Goal: Task Accomplishment & Management: Complete application form

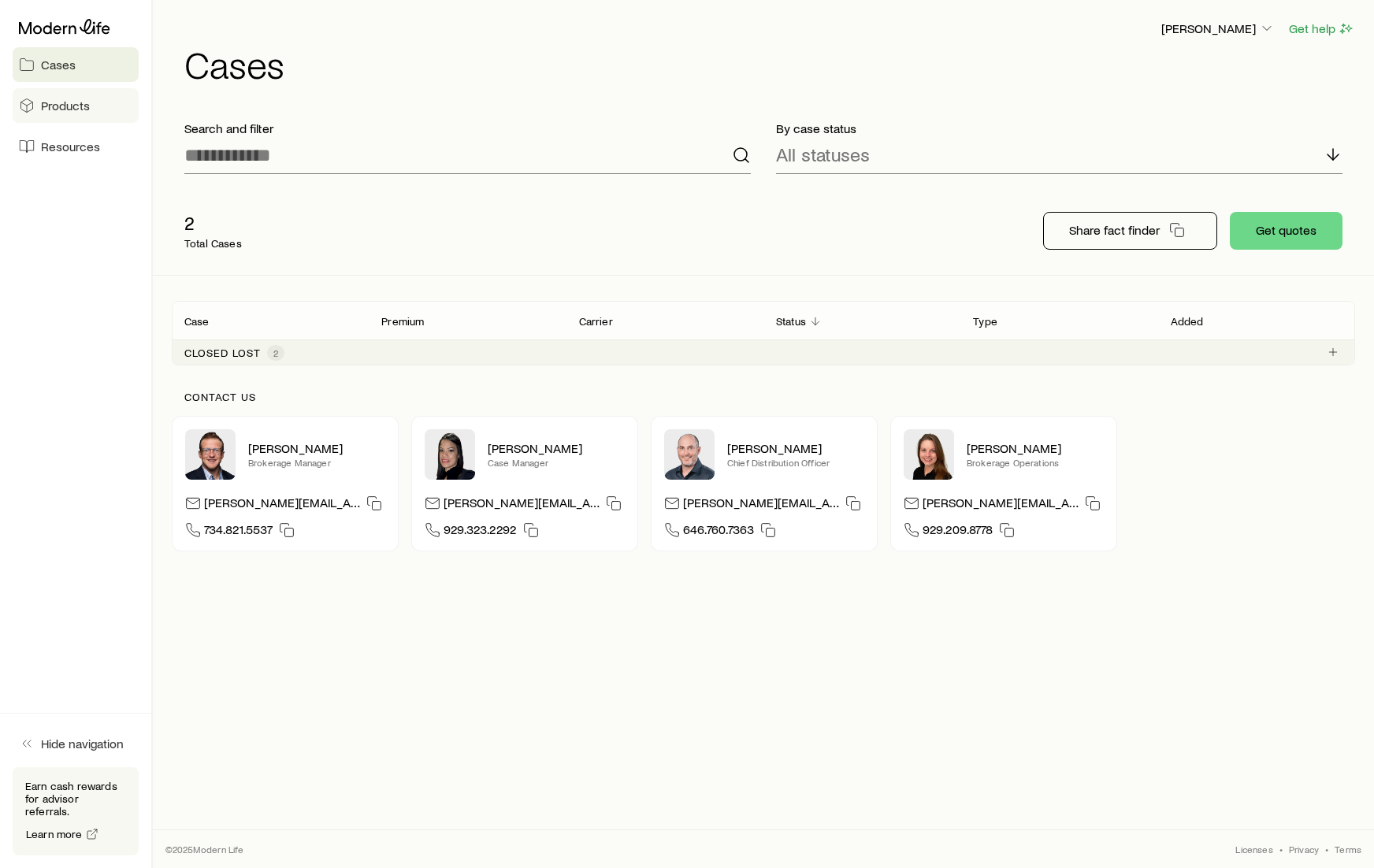
click at [71, 101] on span "Products" at bounding box center [65, 105] width 49 height 16
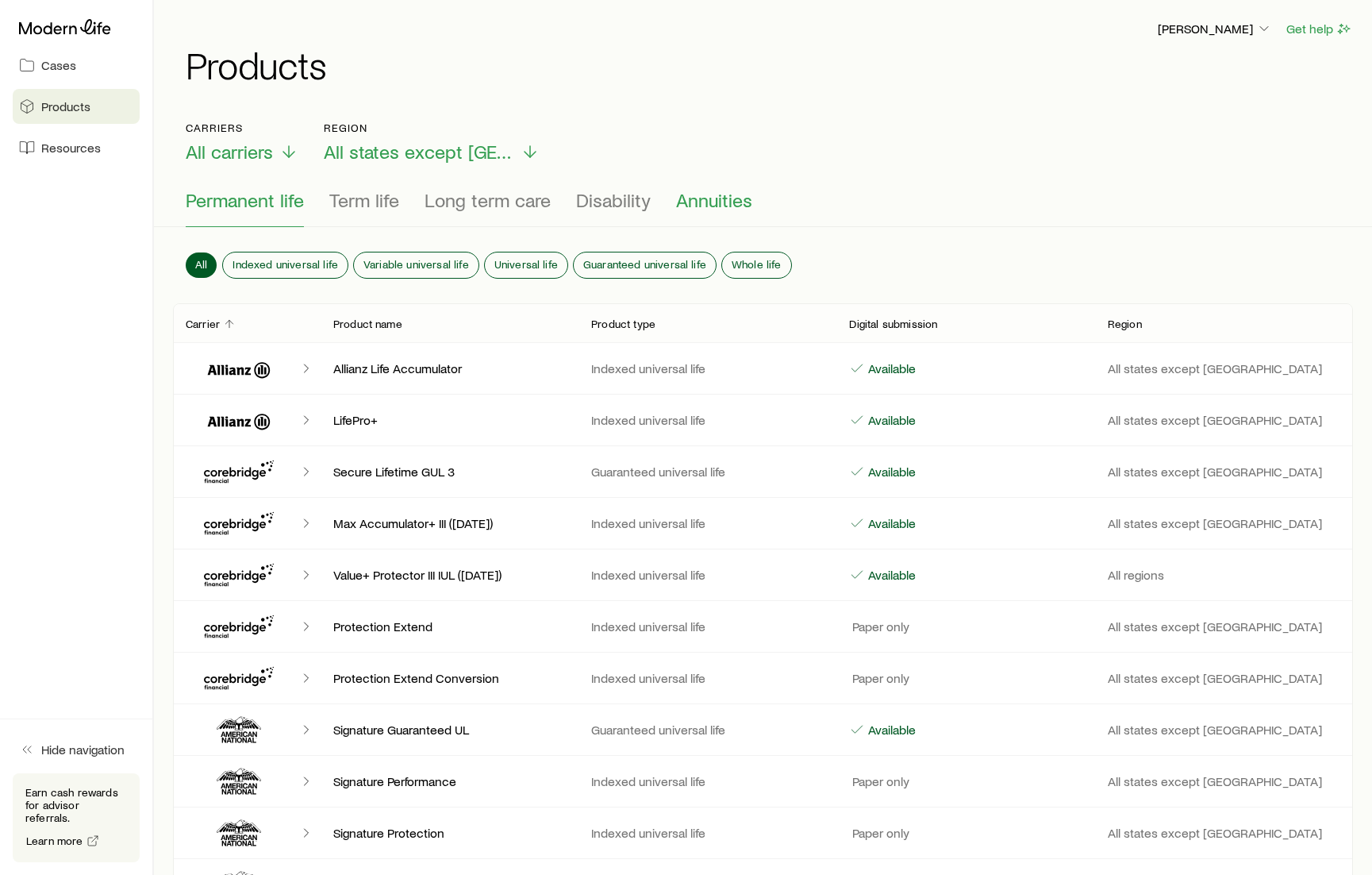
click at [728, 201] on span "Annuities" at bounding box center [714, 199] width 76 height 22
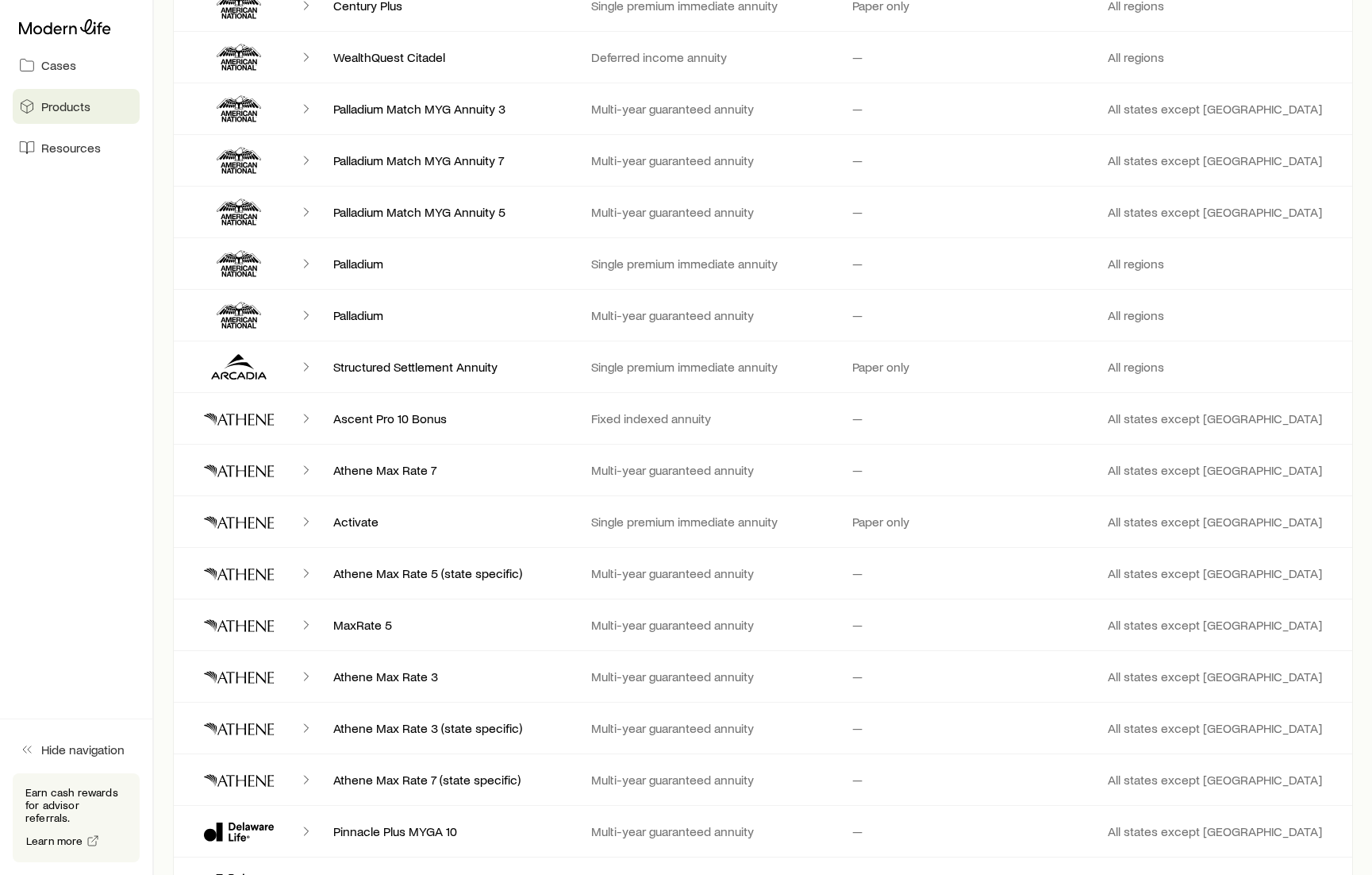
scroll to position [3969, 0]
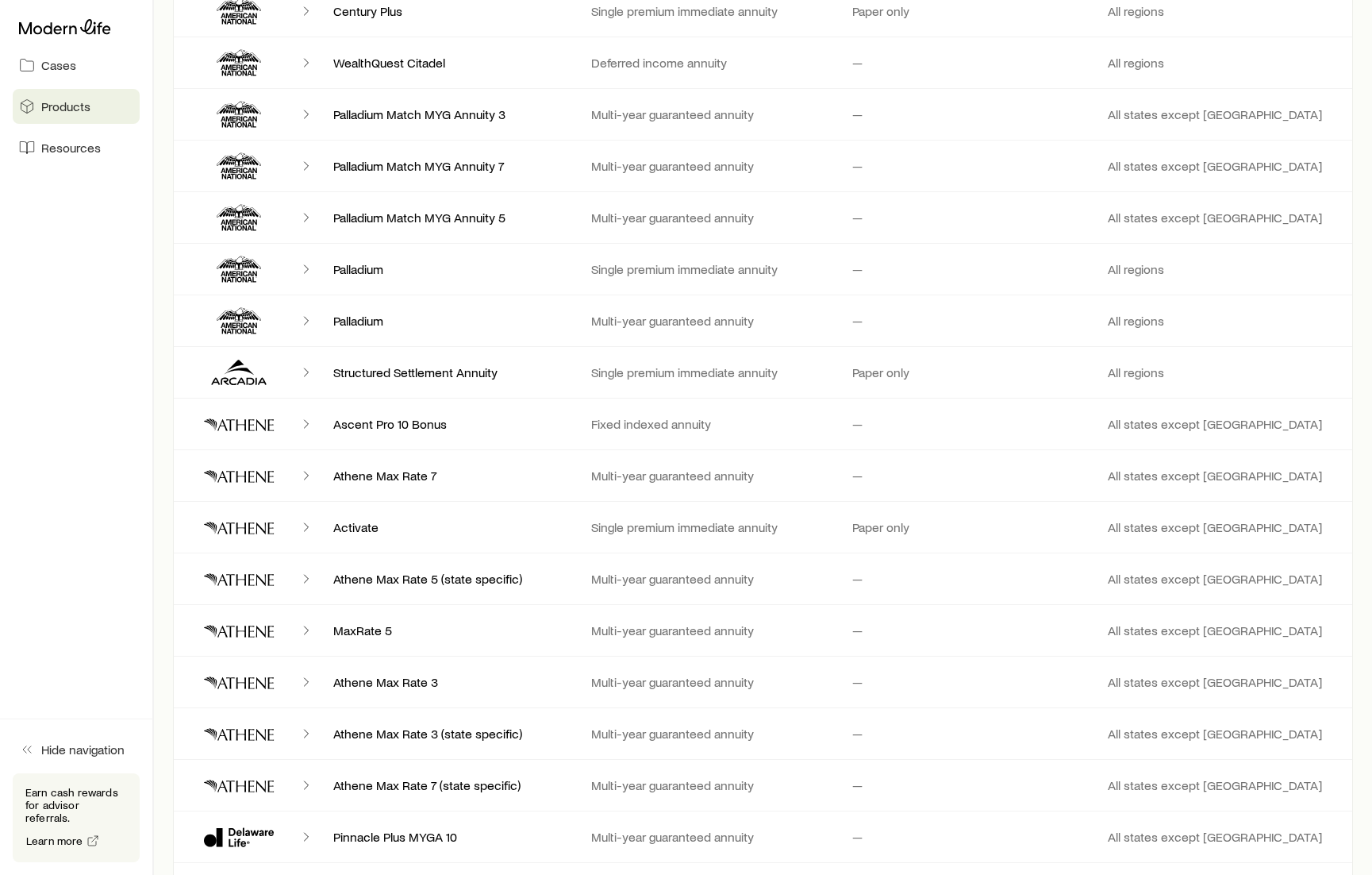
click at [252, 422] on icon "Client cases" at bounding box center [239, 424] width 96 height 38
click at [305, 421] on icon "Client cases" at bounding box center [306, 424] width 16 height 16
click at [364, 425] on p "Ascent Pro 10 Bonus" at bounding box center [449, 424] width 232 height 16
drag, startPoint x: 1098, startPoint y: 429, endPoint x: 1140, endPoint y: 425, distance: 42.2
click at [1119, 429] on div "All states except [GEOGRAPHIC_DATA]" at bounding box center [1224, 424] width 258 height 16
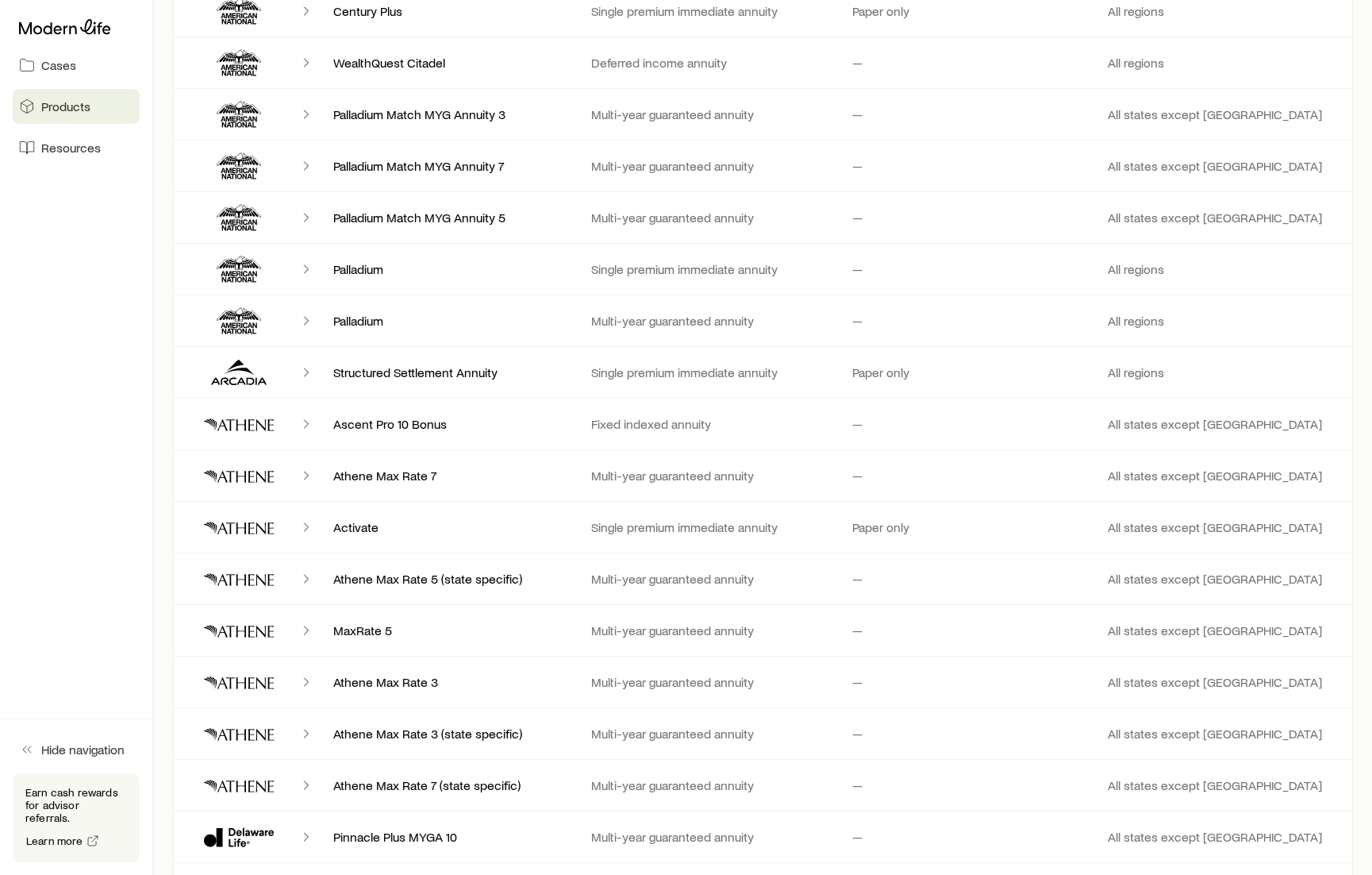
click at [1140, 425] on p "All states except [GEOGRAPHIC_DATA]" at bounding box center [1224, 424] width 232 height 16
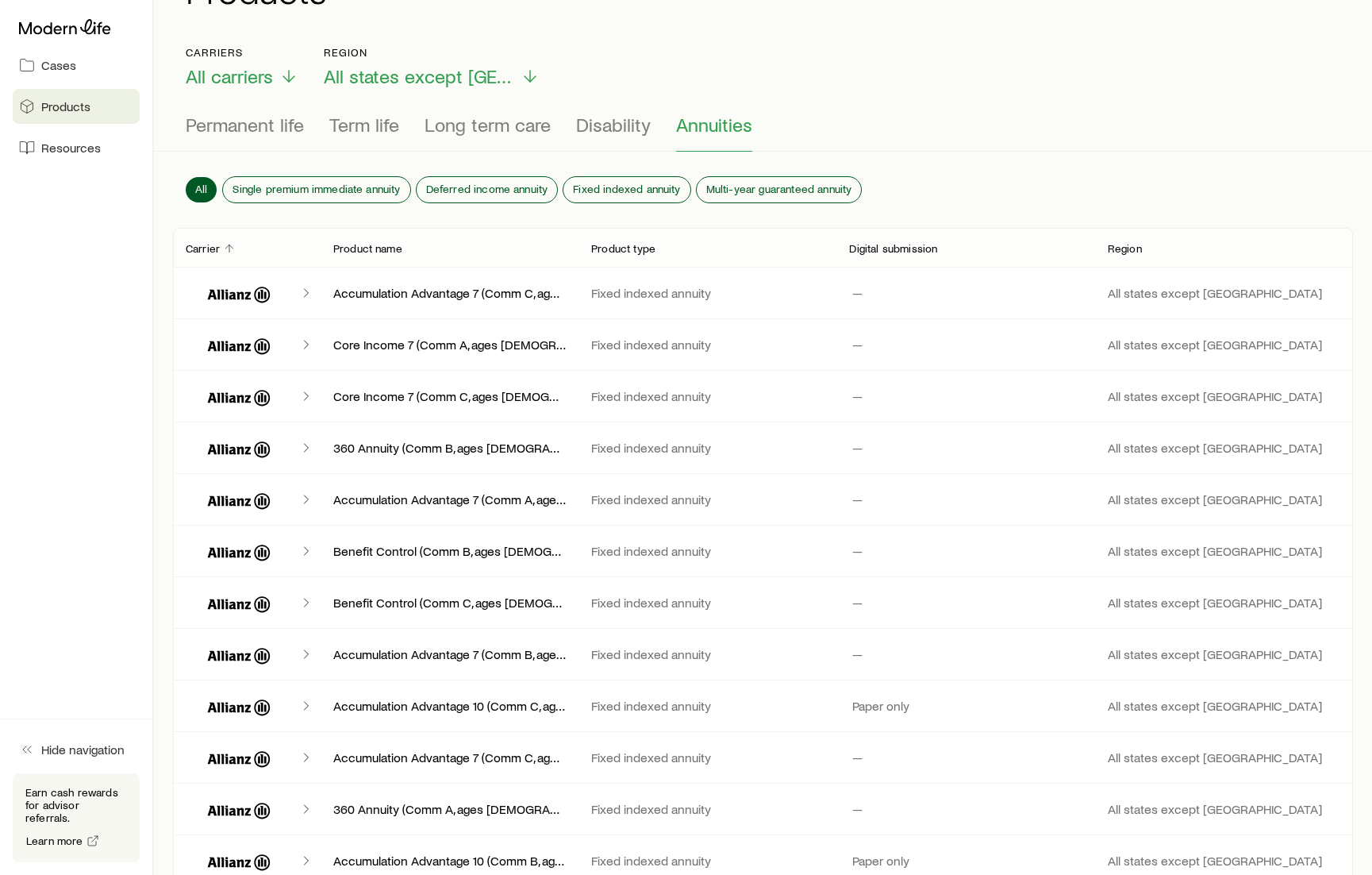
scroll to position [0, 0]
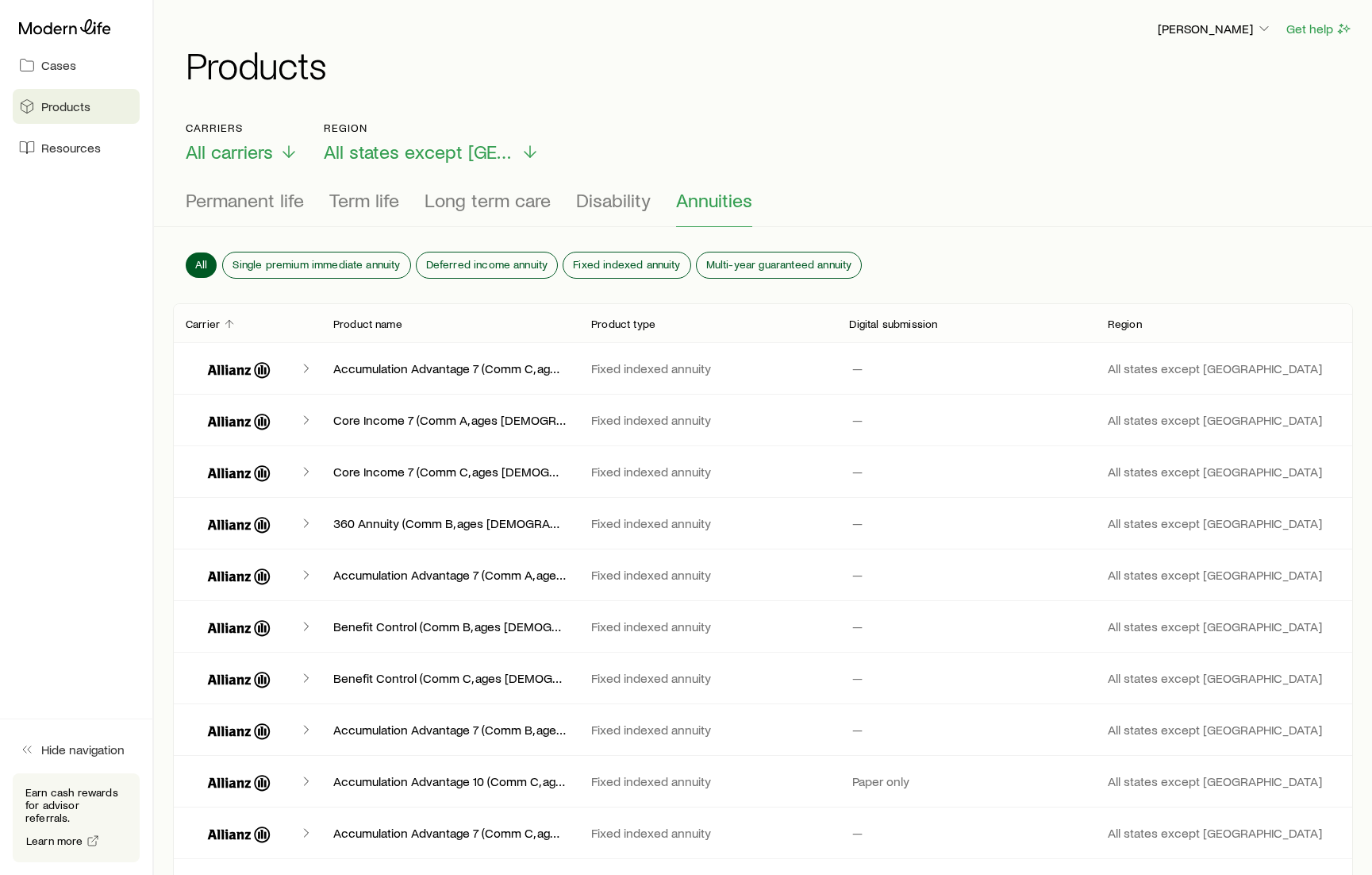
click at [635, 359] on div "Accumulation Advantage 7 (Comm C, ages [DEMOGRAPHIC_DATA]) Fixed indexed annuit…" at bounding box center [763, 368] width 1180 height 51
click at [273, 198] on span "Permanent life" at bounding box center [245, 199] width 118 height 22
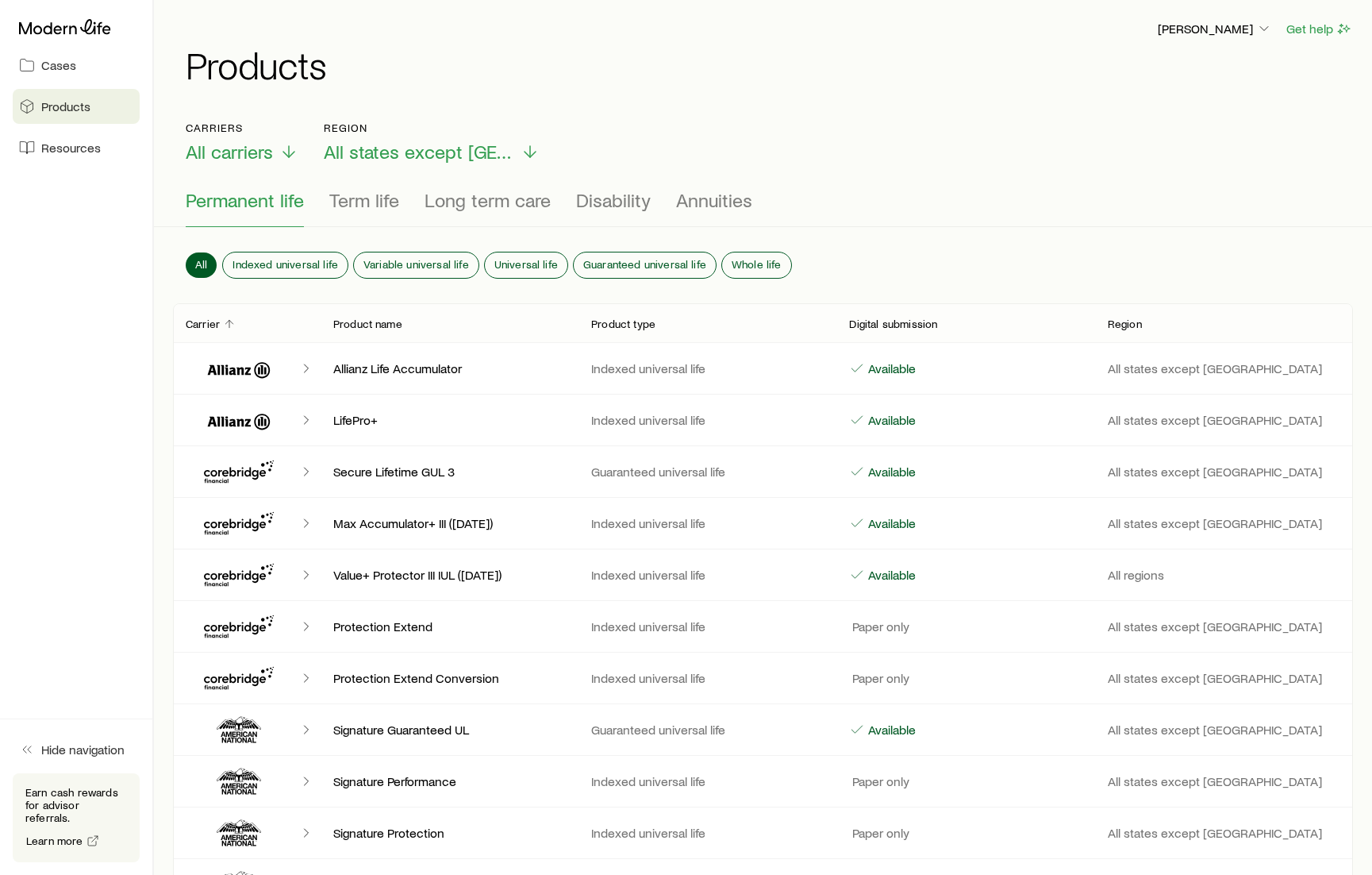
click at [913, 368] on p "Available" at bounding box center [890, 369] width 51 height 16
click at [714, 198] on span "Annuities" at bounding box center [714, 199] width 76 height 22
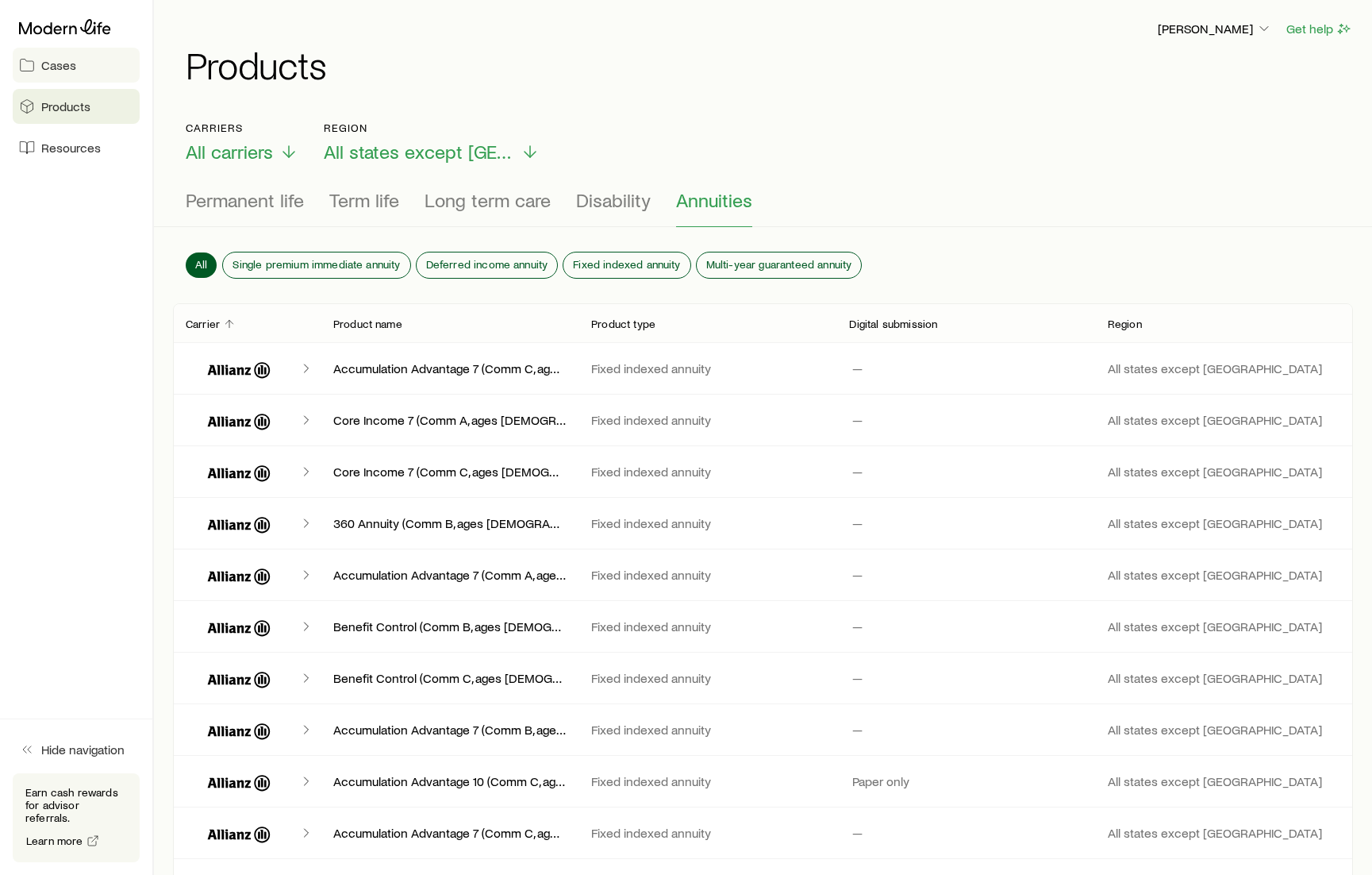
click at [58, 67] on span "Cases" at bounding box center [58, 66] width 35 height 16
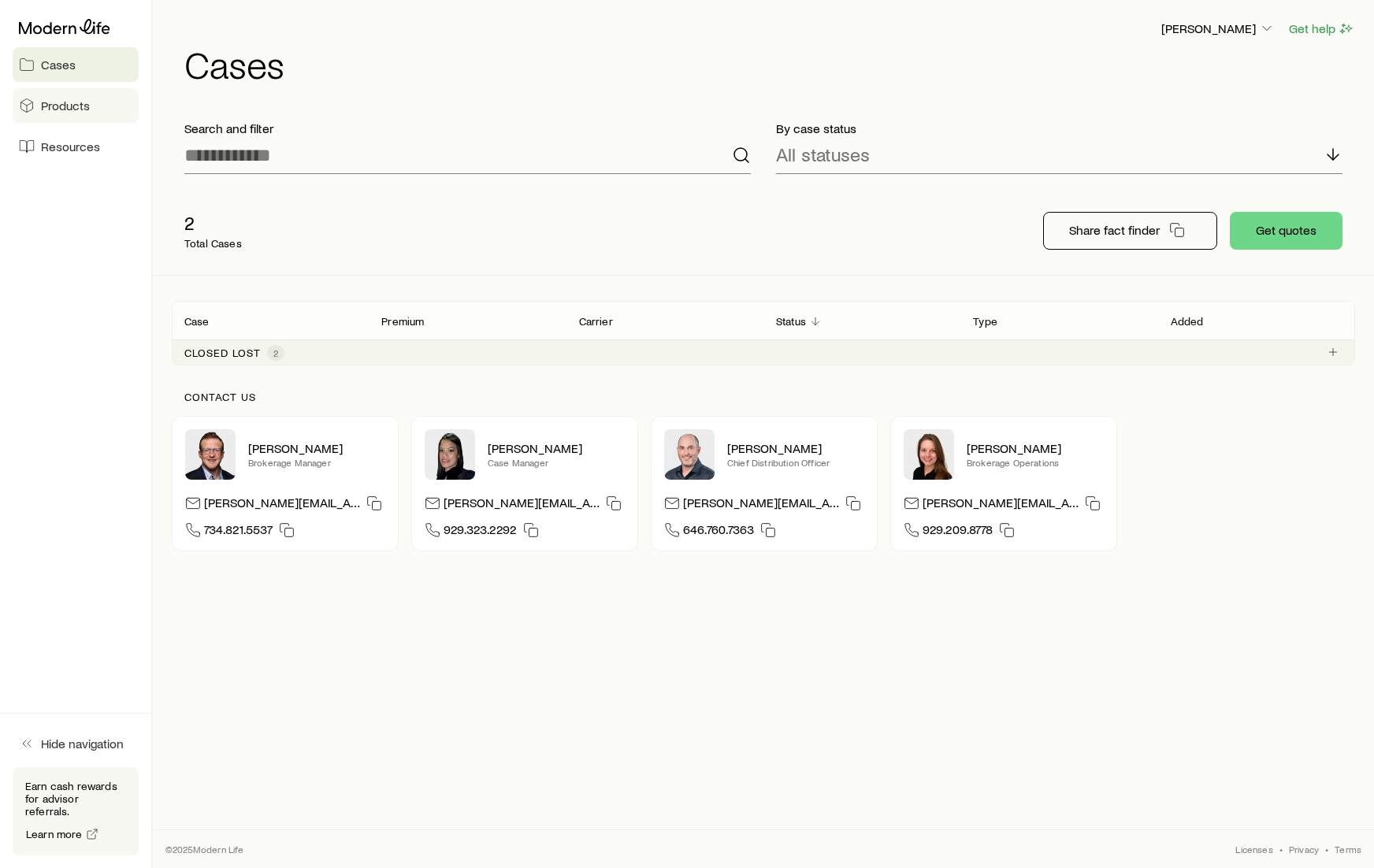
click at [67, 104] on span "Products" at bounding box center [65, 105] width 49 height 16
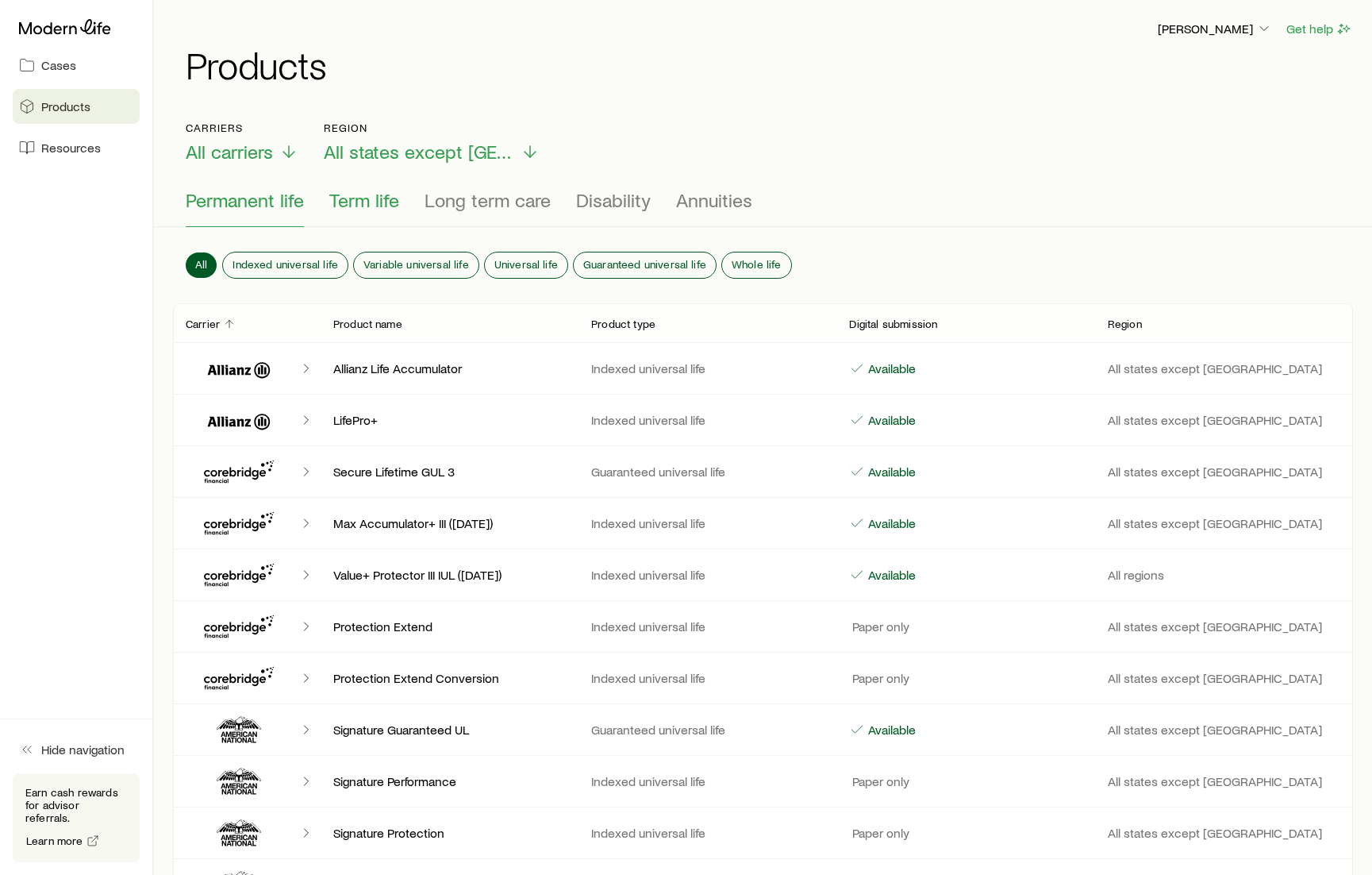
click at [347, 203] on span "Term life" at bounding box center [364, 199] width 70 height 22
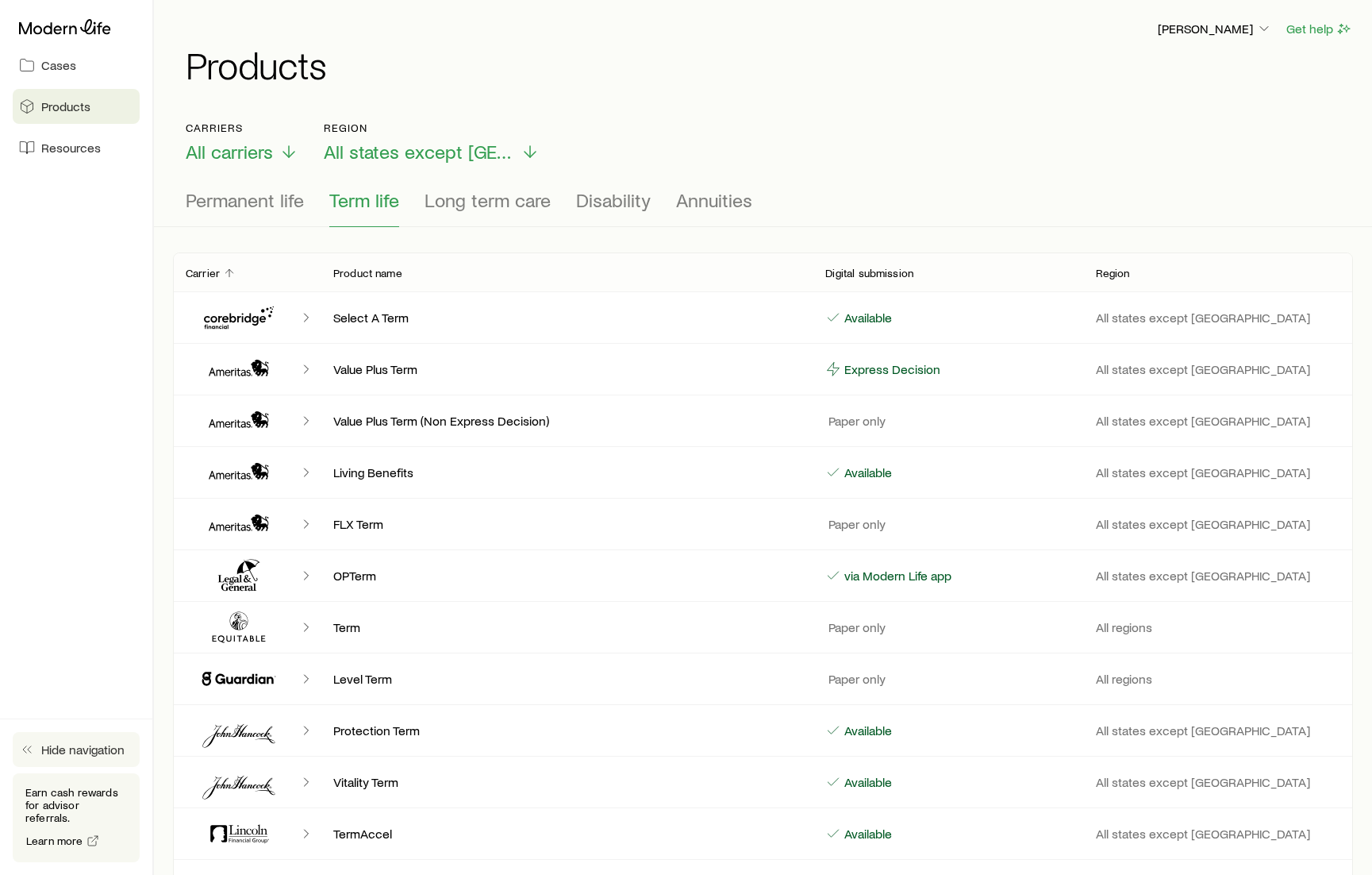
click at [32, 758] on icon "button" at bounding box center [28, 749] width 16 height 16
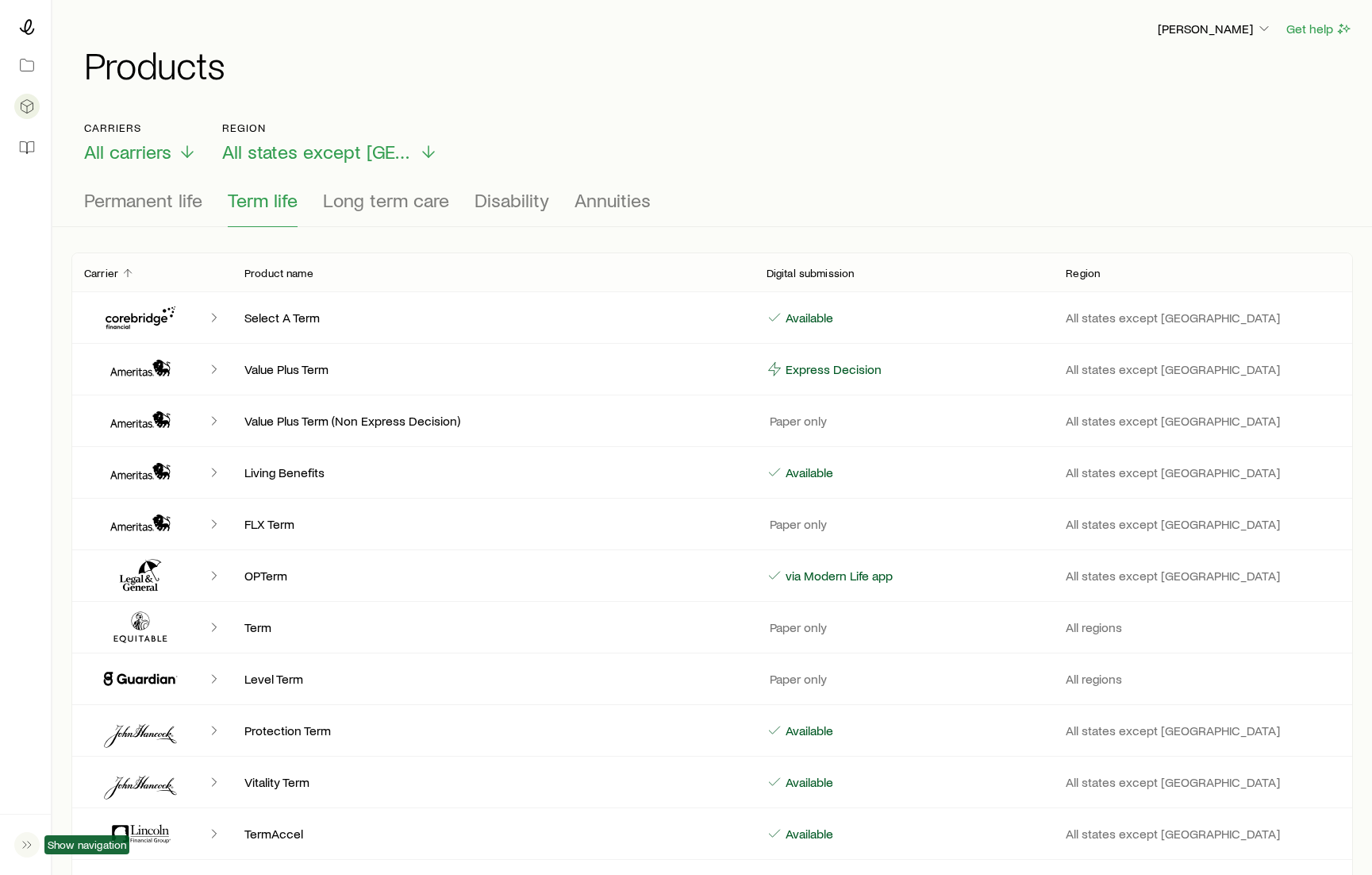
click at [26, 843] on icon "button" at bounding box center [28, 845] width 16 height 16
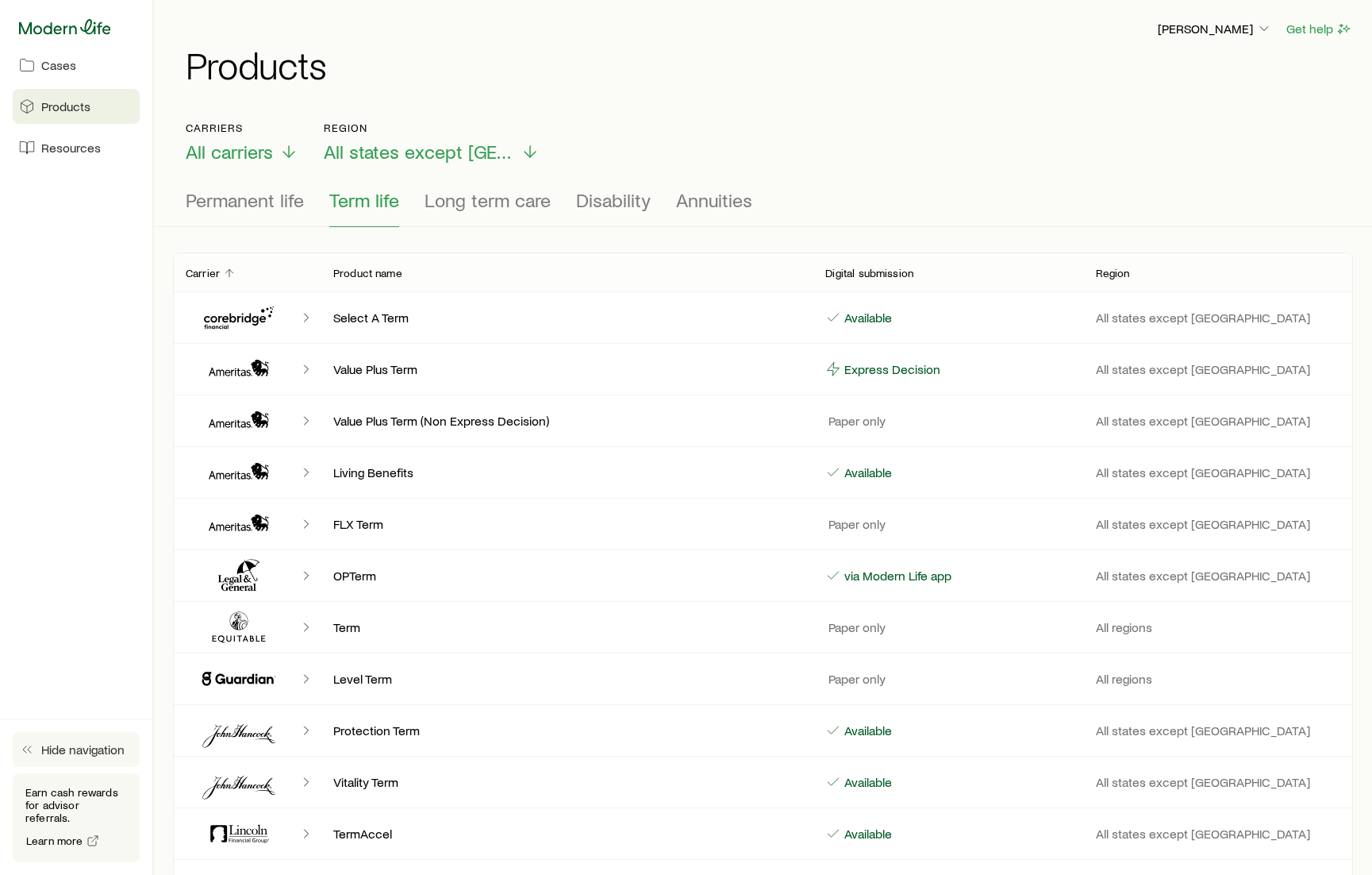
click at [62, 30] on icon at bounding box center [66, 28] width 92 height 16
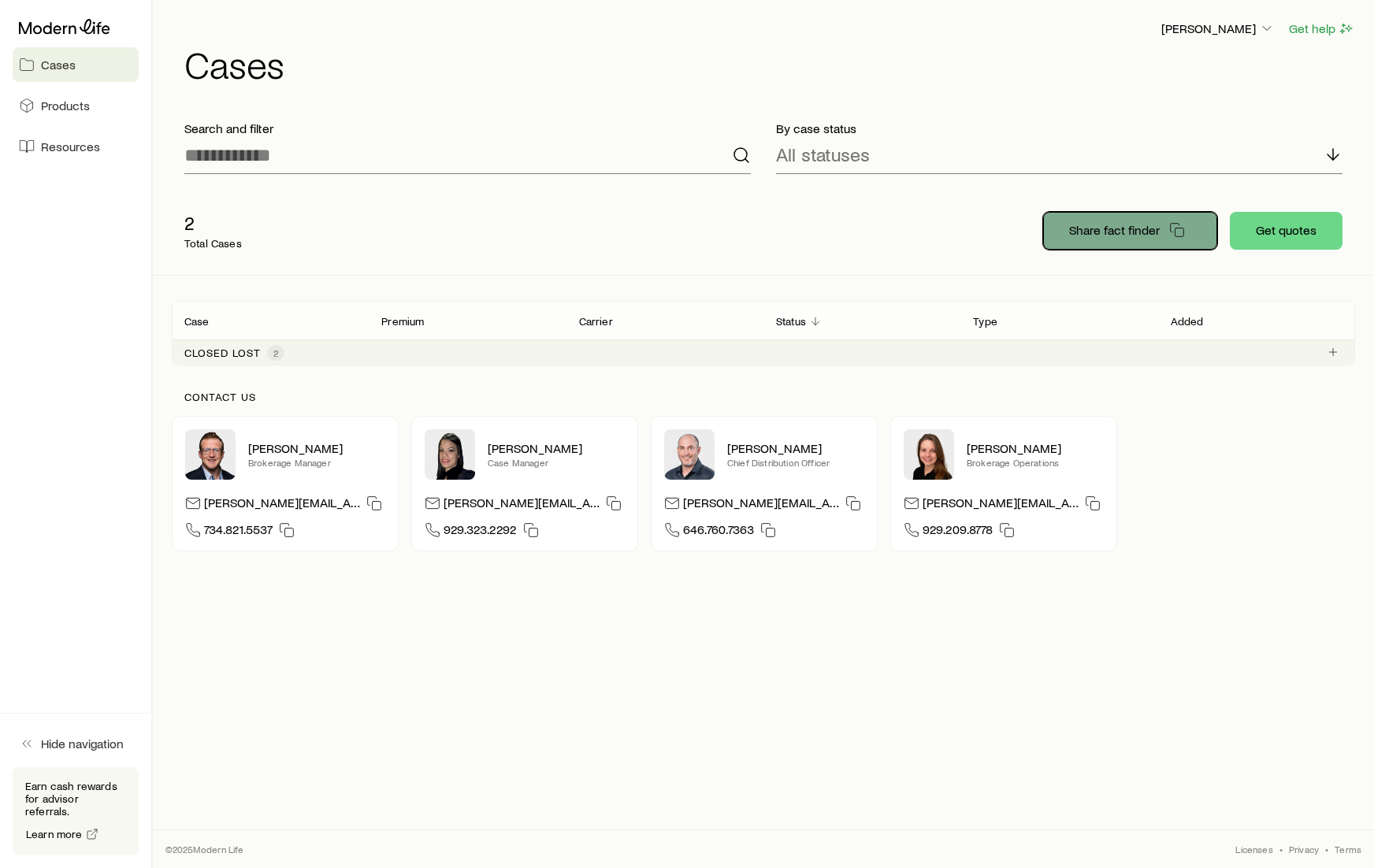
click at [1132, 228] on p "Share fact finder" at bounding box center [1114, 230] width 91 height 16
click at [826, 215] on div "2 Total Cases Fact finder link copied Get quotes" at bounding box center [764, 231] width 1183 height 88
click at [1299, 235] on button "Get quotes" at bounding box center [1286, 231] width 113 height 38
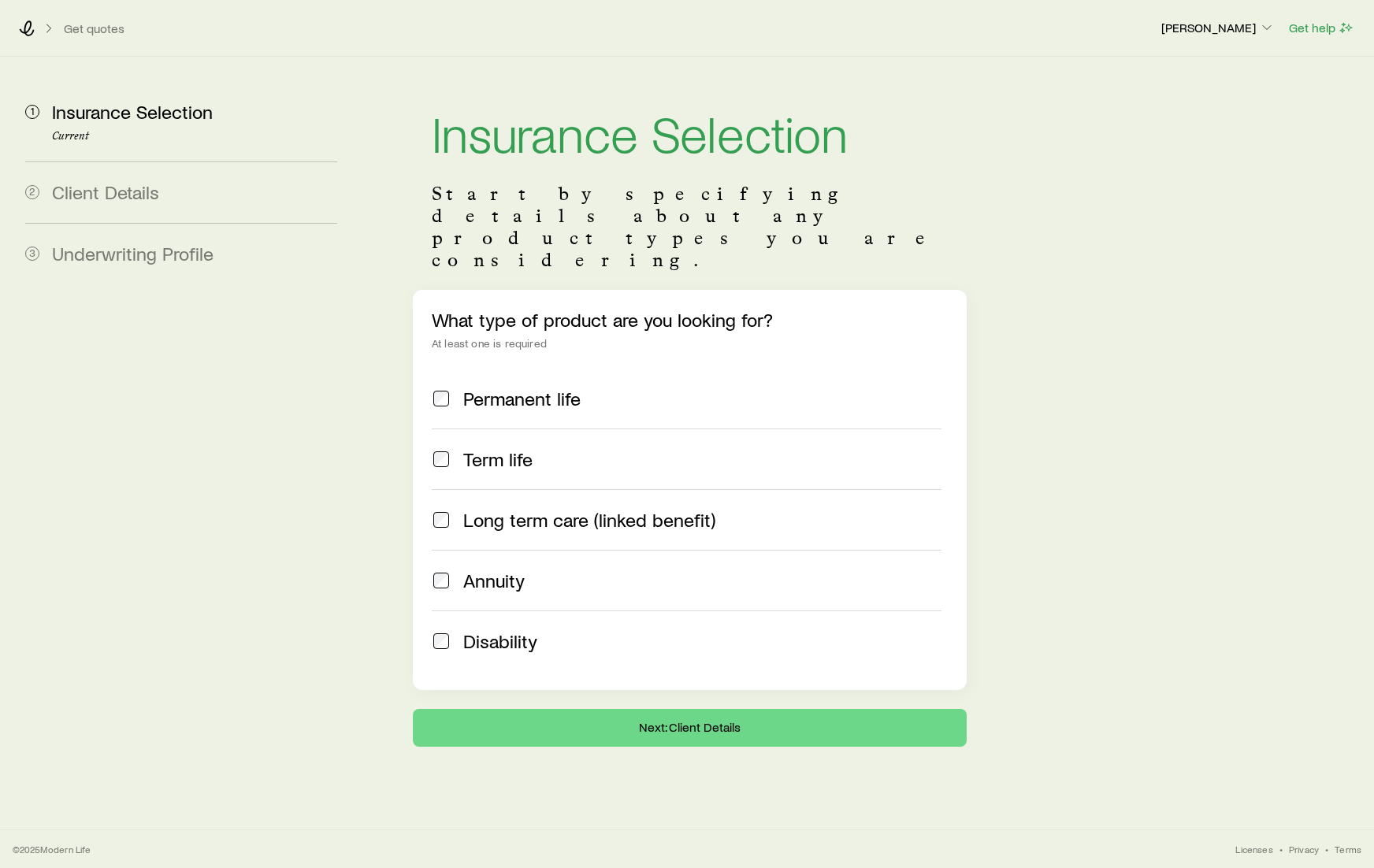
click at [437, 428] on label "Term life" at bounding box center [687, 458] width 510 height 60
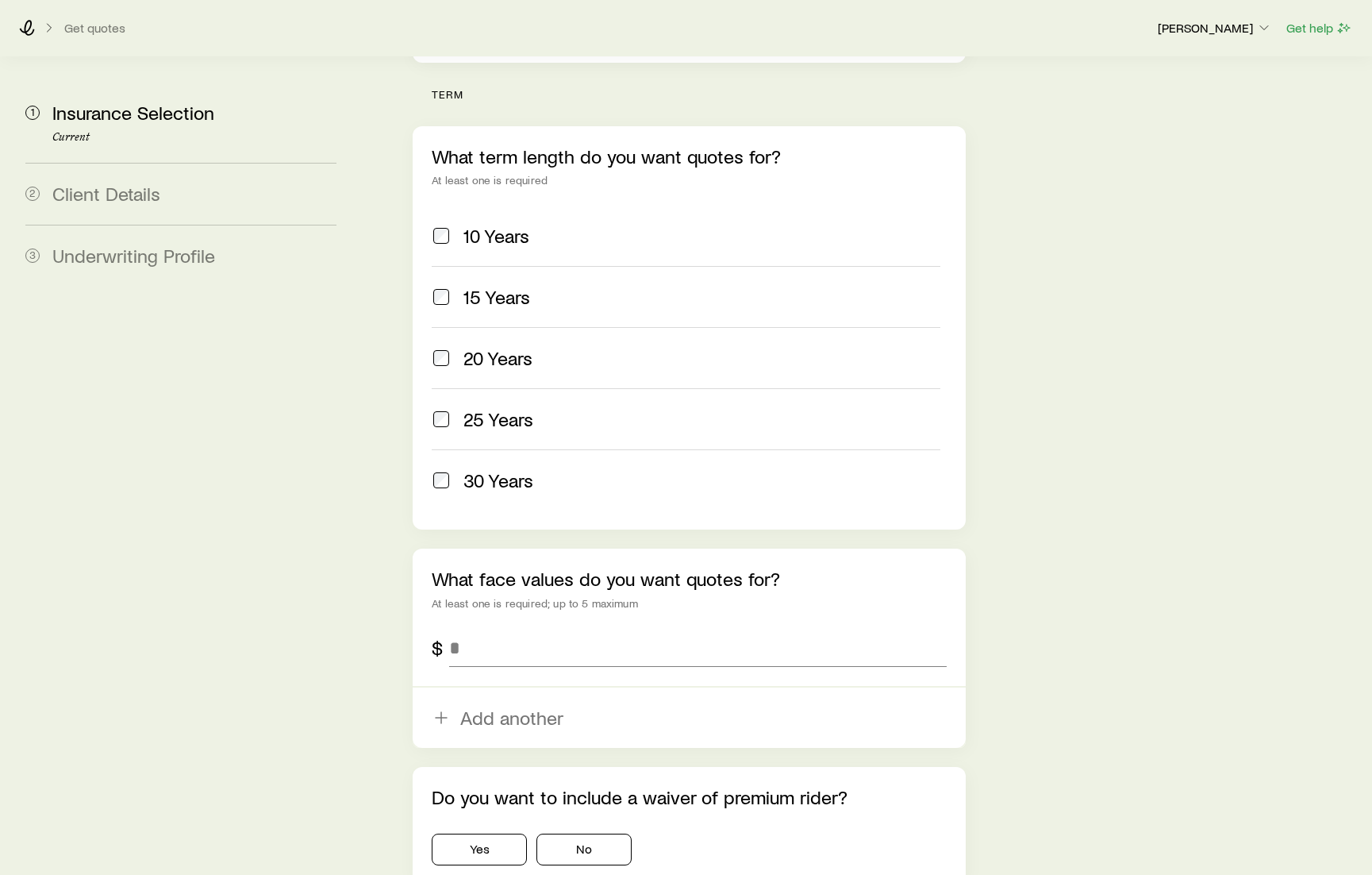
scroll to position [635, 0]
click at [553, 626] on input "tel" at bounding box center [697, 645] width 496 height 38
click at [526, 626] on input "tel" at bounding box center [697, 645] width 496 height 38
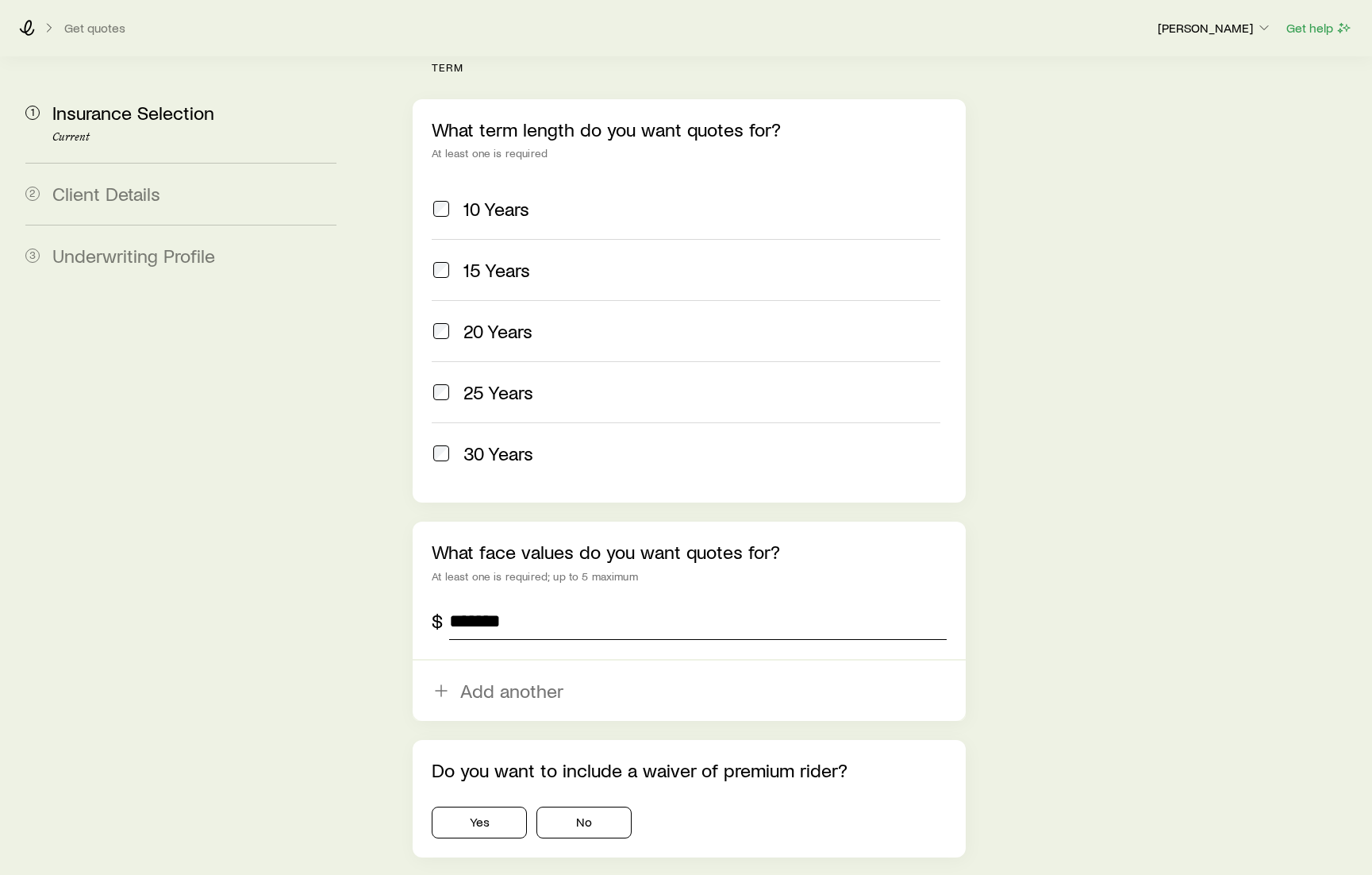
scroll to position [745, 0]
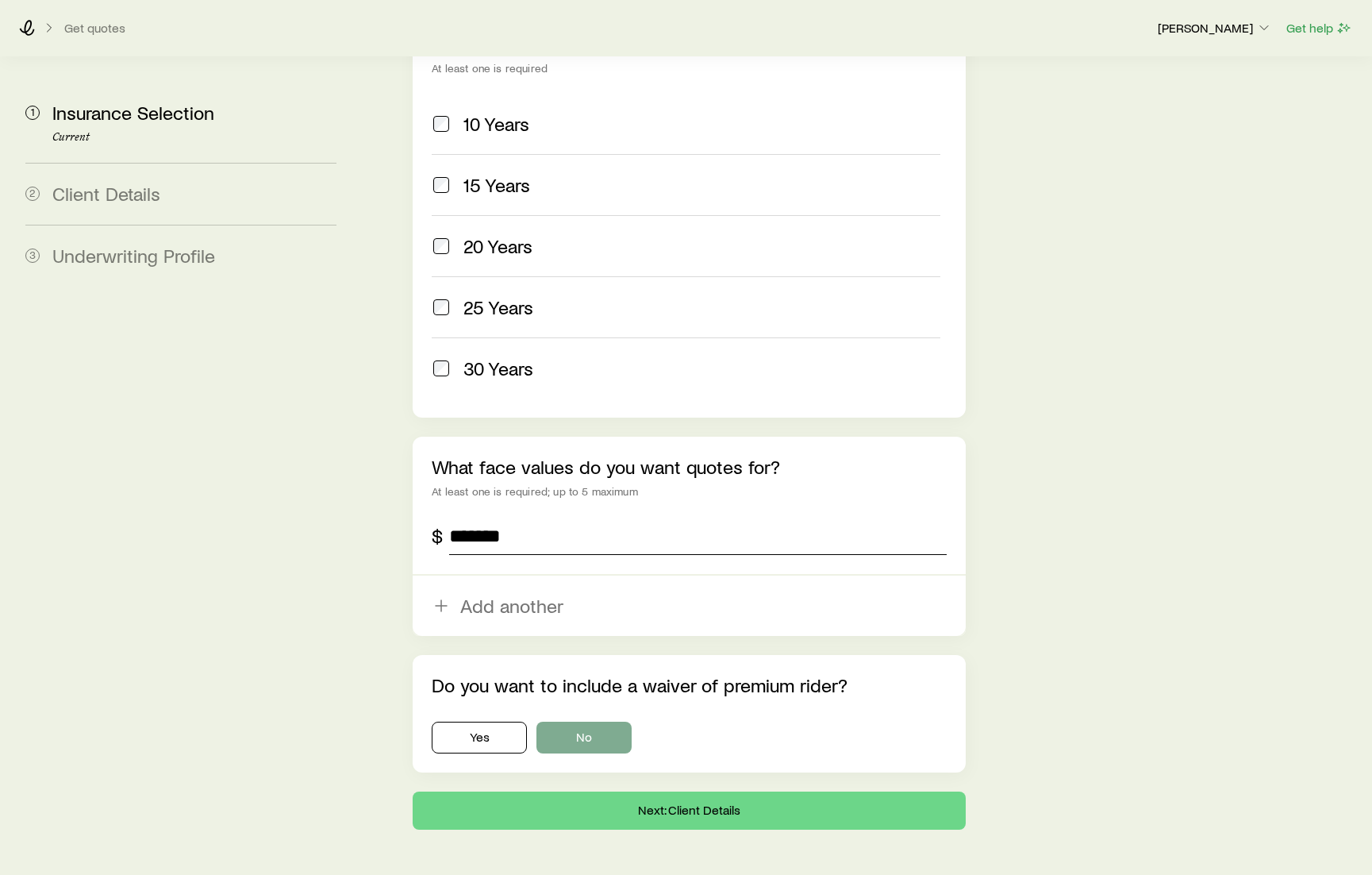
type input "*******"
click at [599, 722] on button "No" at bounding box center [584, 737] width 96 height 32
click at [737, 792] on button "Next: Client Details" at bounding box center [688, 810] width 552 height 38
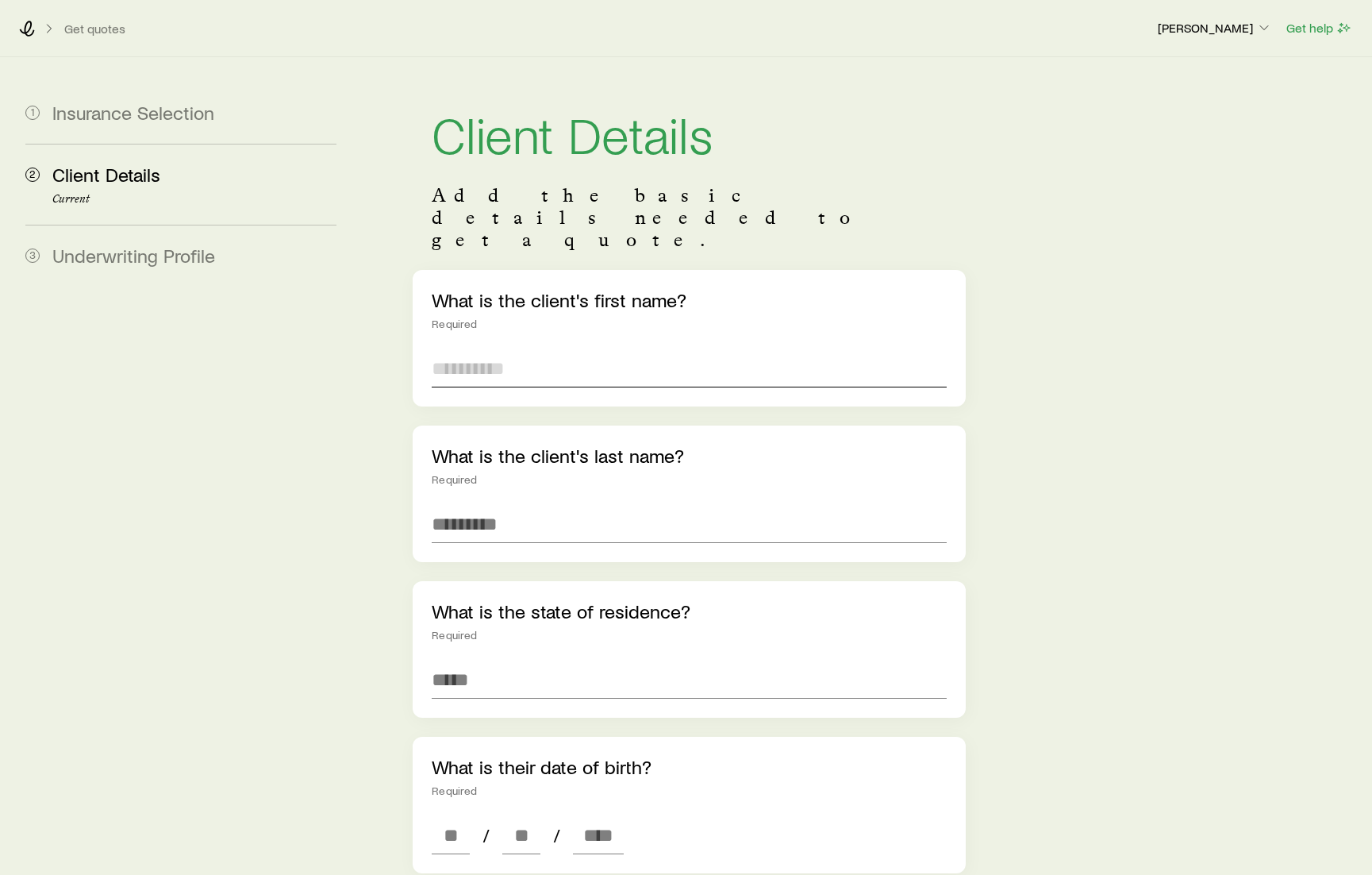
click at [570, 349] on input "text" at bounding box center [688, 368] width 514 height 38
type input "***"
type input "*******"
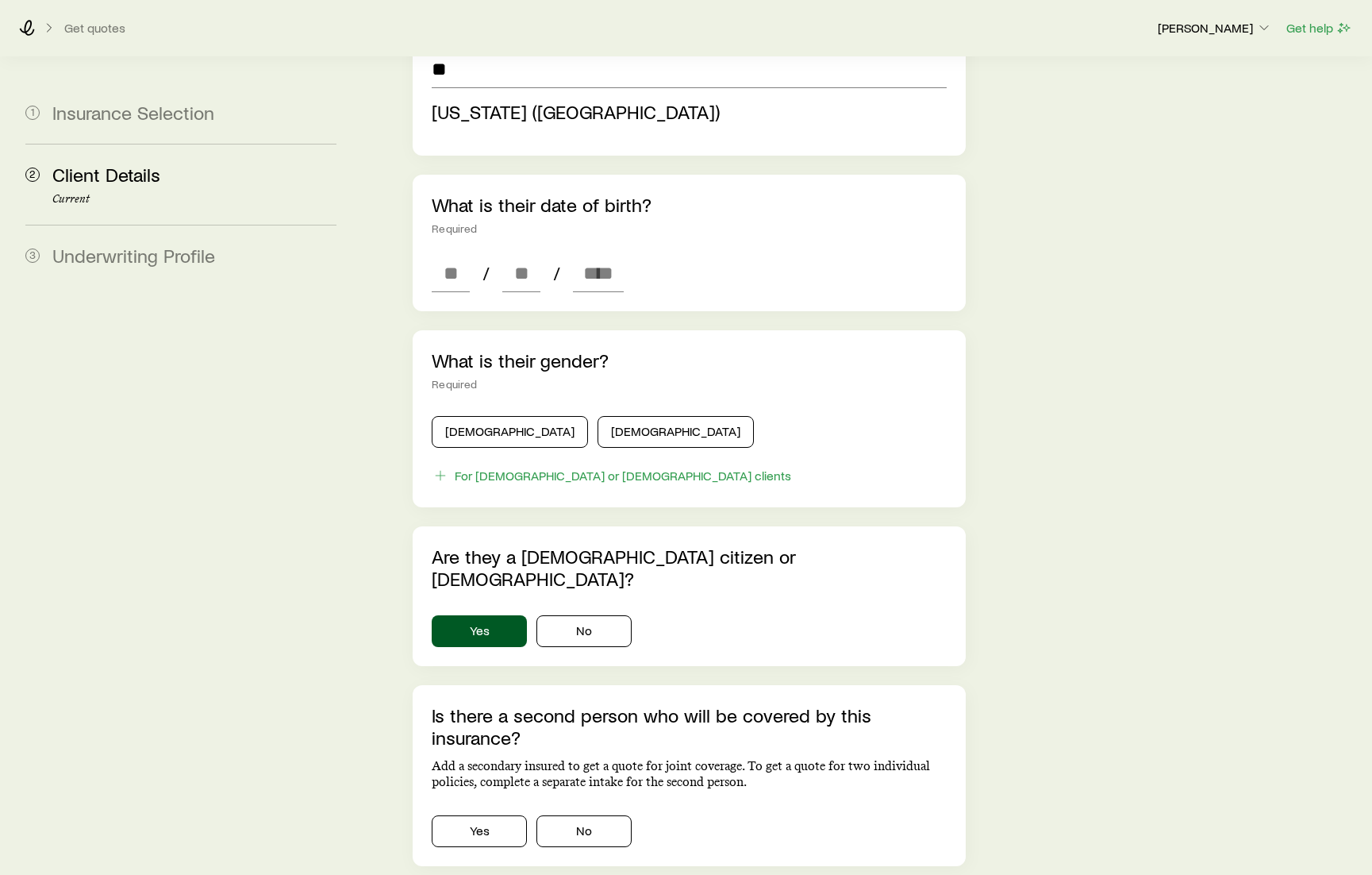
scroll to position [635, 0]
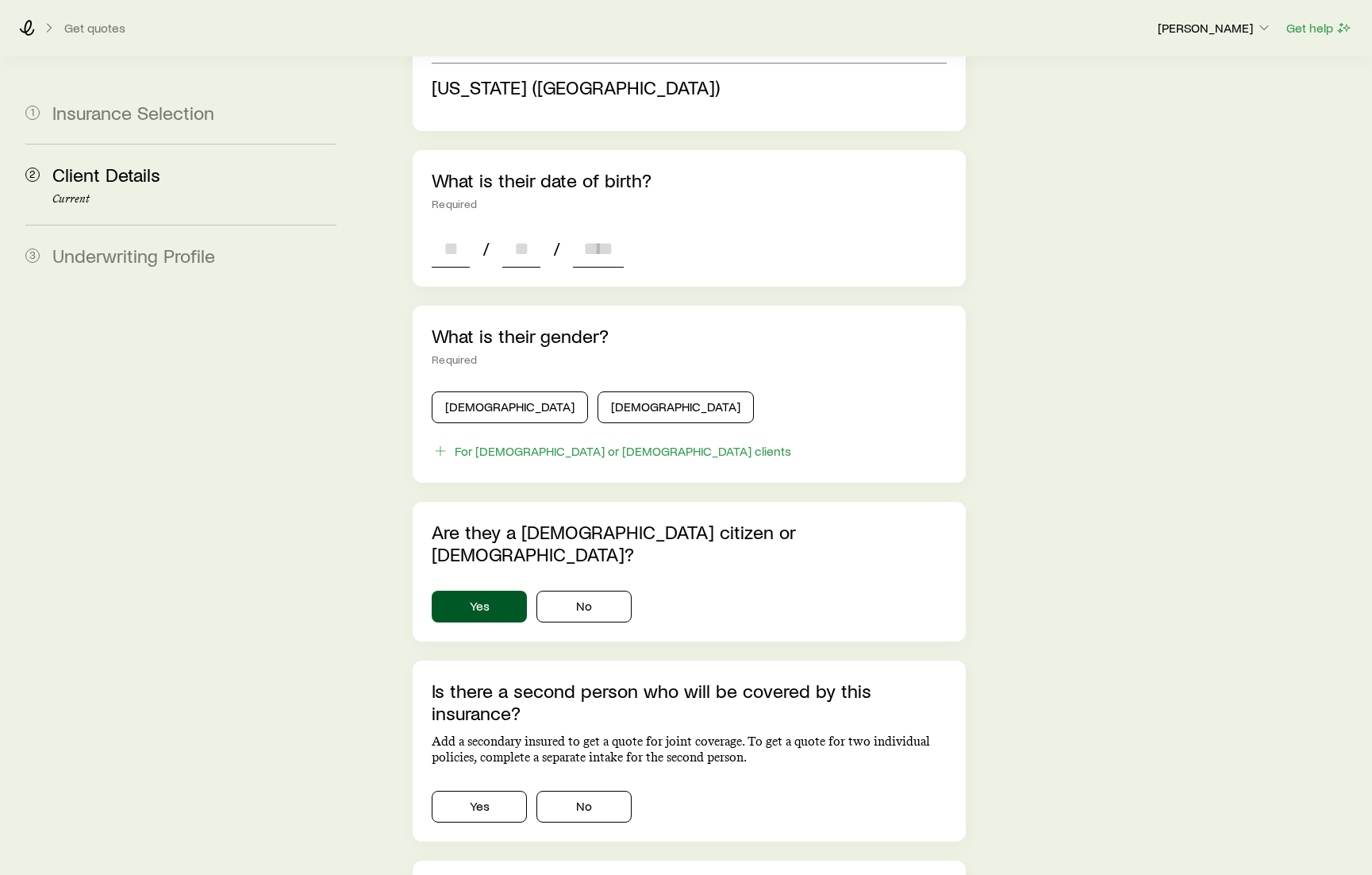
type input "**********"
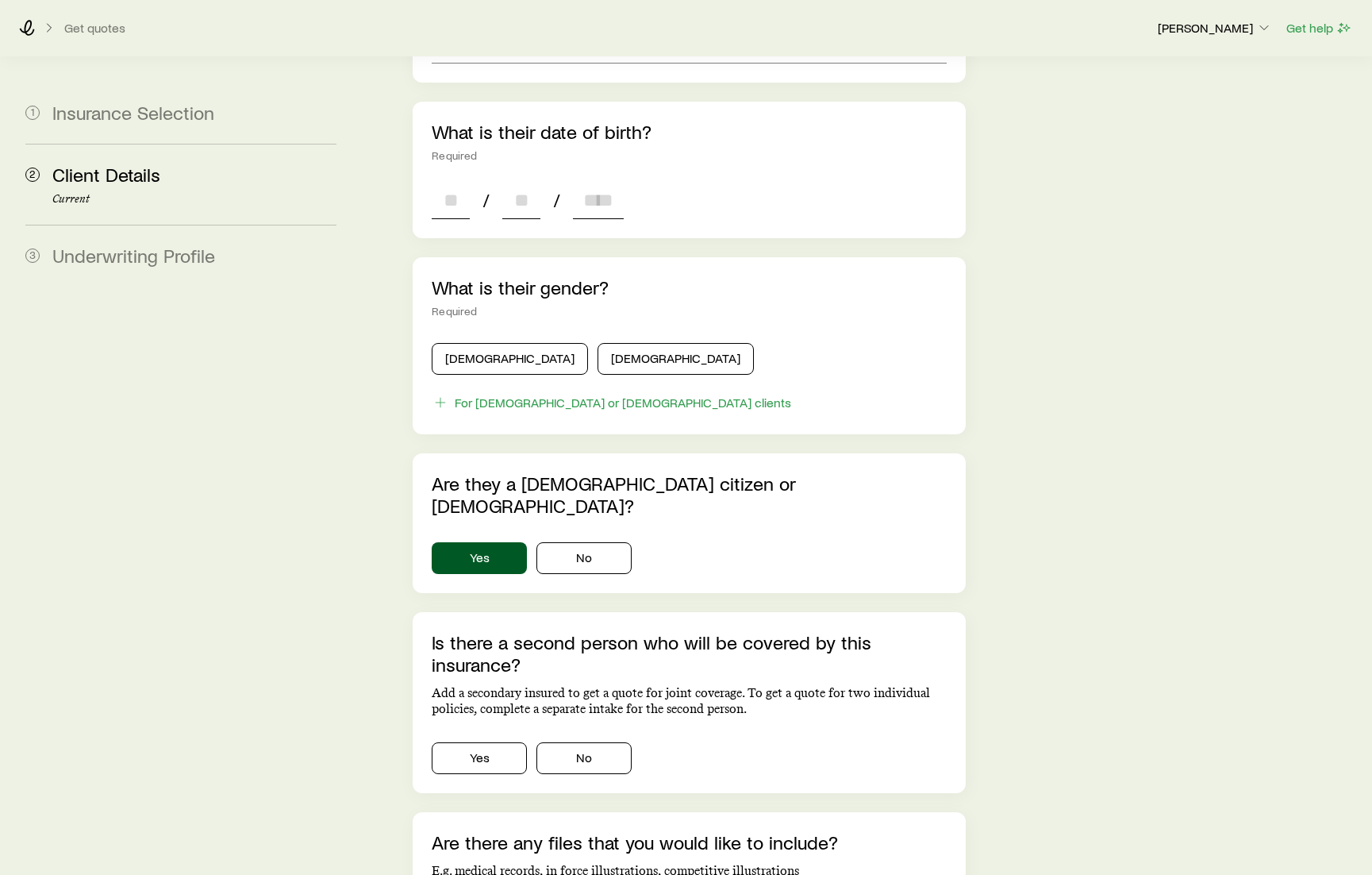
click at [462, 199] on div "**********" at bounding box center [688, 294] width 552 height 1320
type input "**"
type input "****"
type input "*"
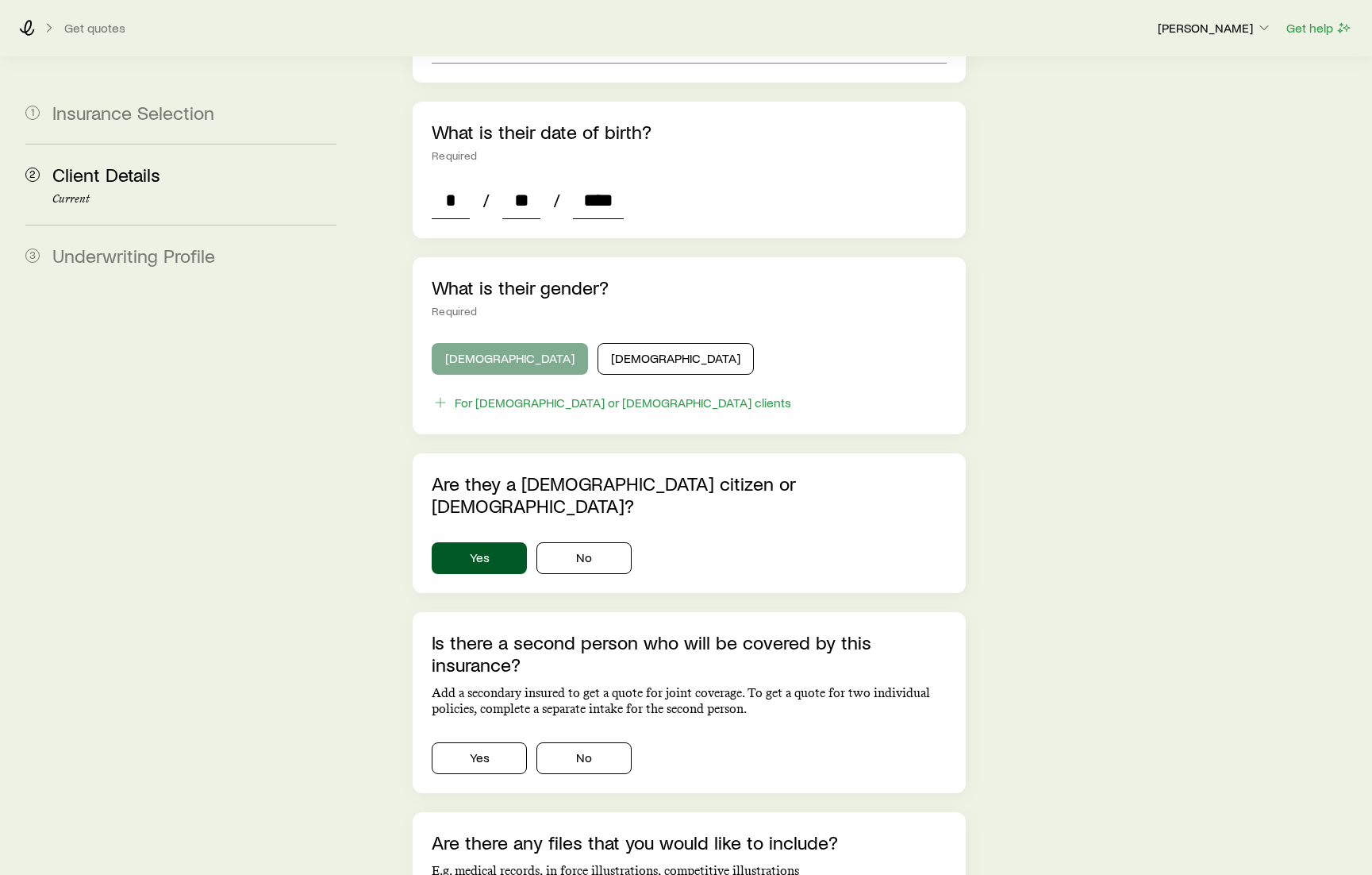
type input "****"
click at [486, 343] on button "[DEMOGRAPHIC_DATA]" at bounding box center [509, 358] width 156 height 32
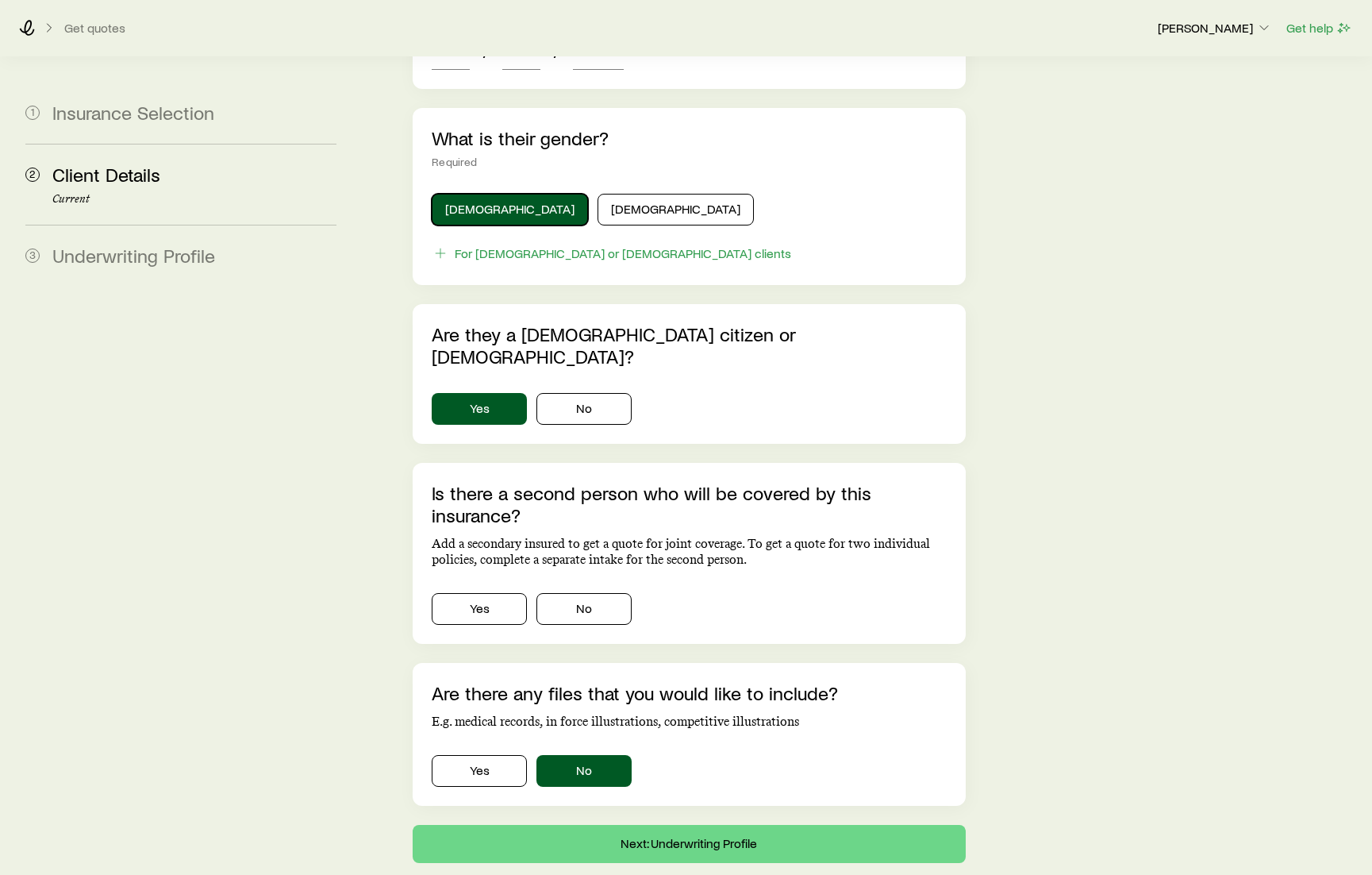
scroll to position [796, 0]
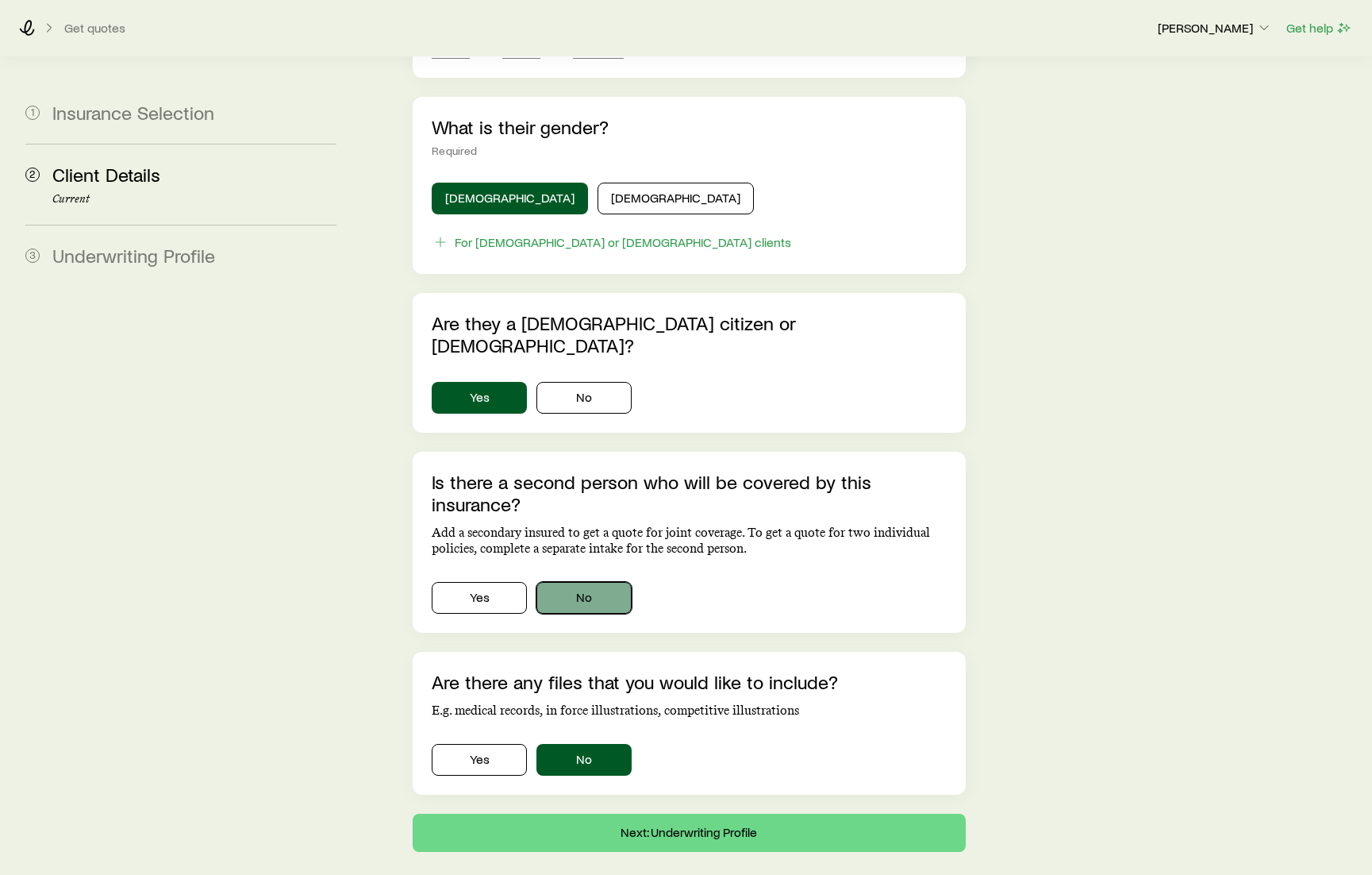
click at [607, 582] on button "No" at bounding box center [584, 597] width 96 height 32
click at [597, 744] on button "No" at bounding box center [584, 759] width 96 height 32
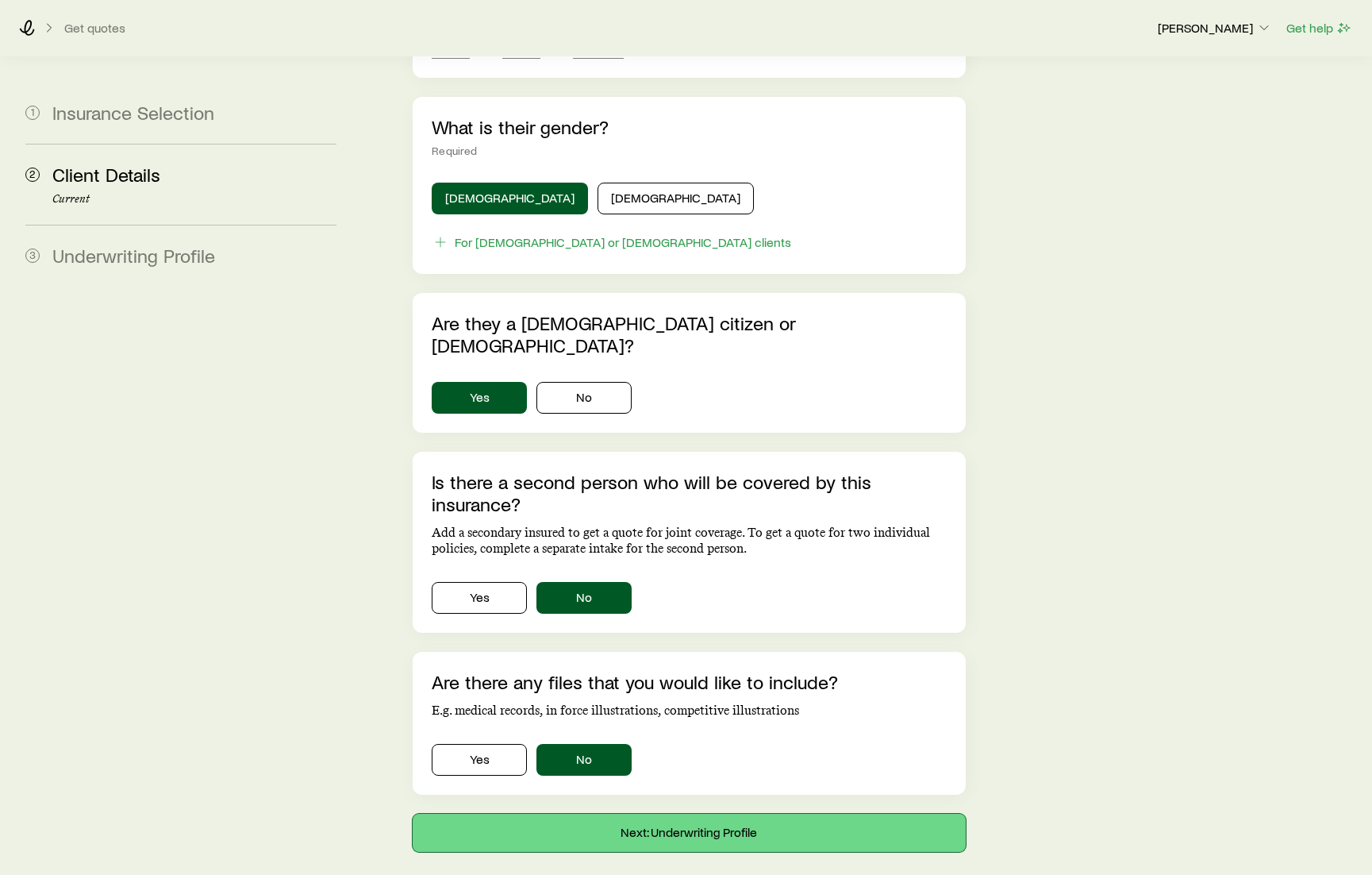
click at [752, 813] on button "Next: Underwriting Profile" at bounding box center [688, 832] width 552 height 38
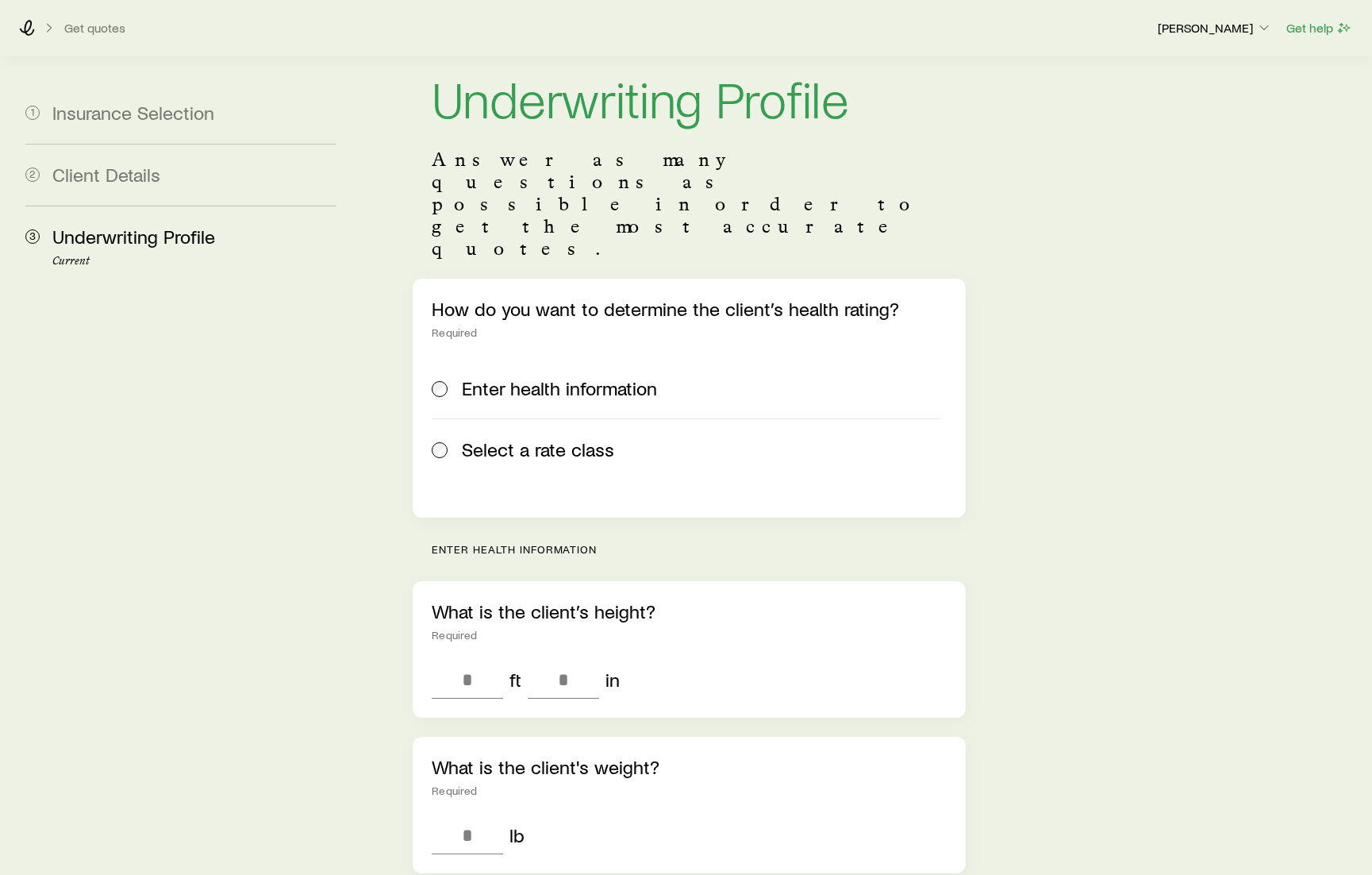
scroll to position [238, 0]
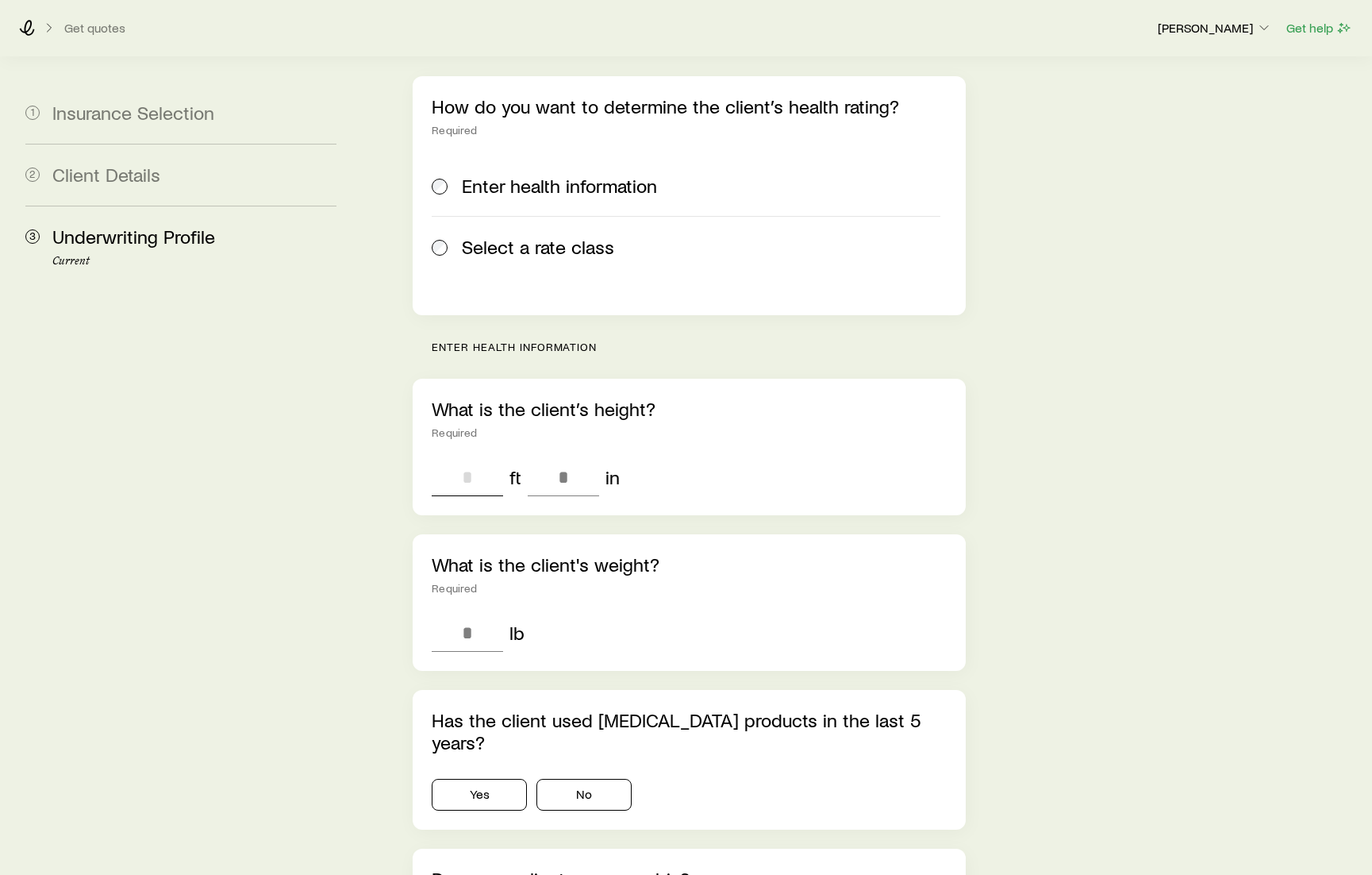
click at [484, 458] on input "tel" at bounding box center [467, 476] width 71 height 38
type input "*"
type input "**"
type input "***"
click at [576, 779] on button "No" at bounding box center [584, 794] width 96 height 32
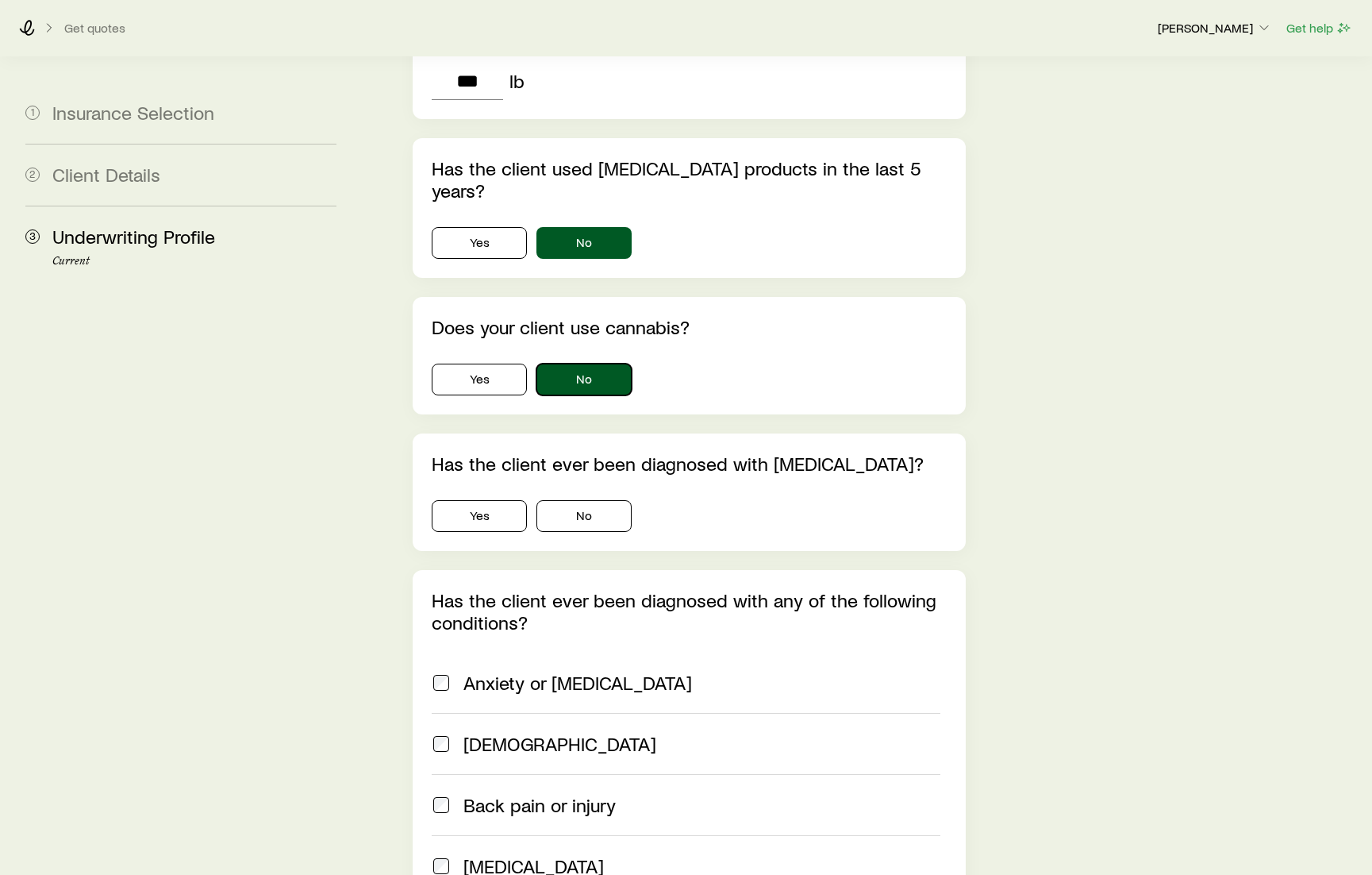
scroll to position [794, 0]
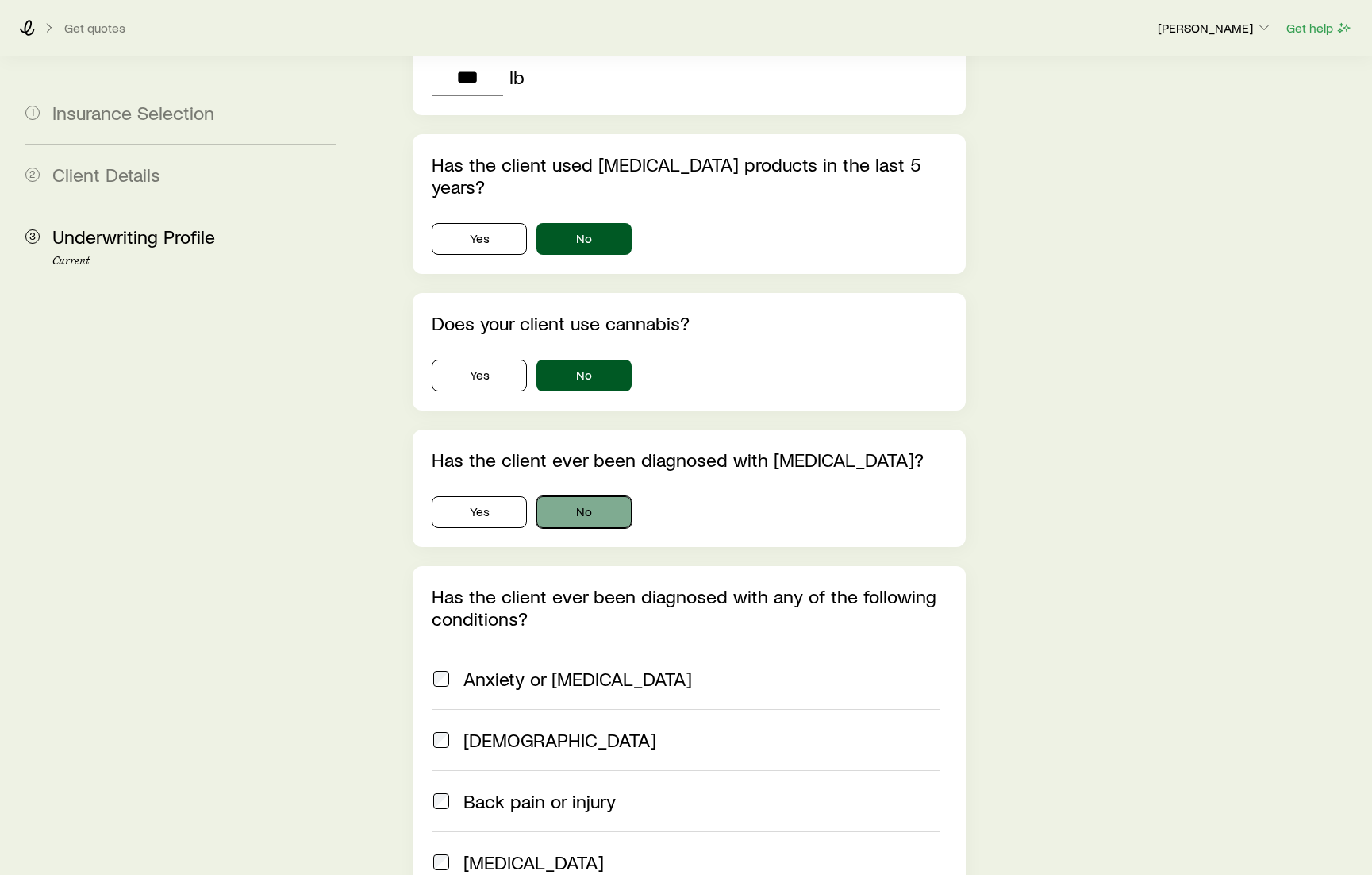
click at [597, 496] on button "No" at bounding box center [584, 511] width 96 height 32
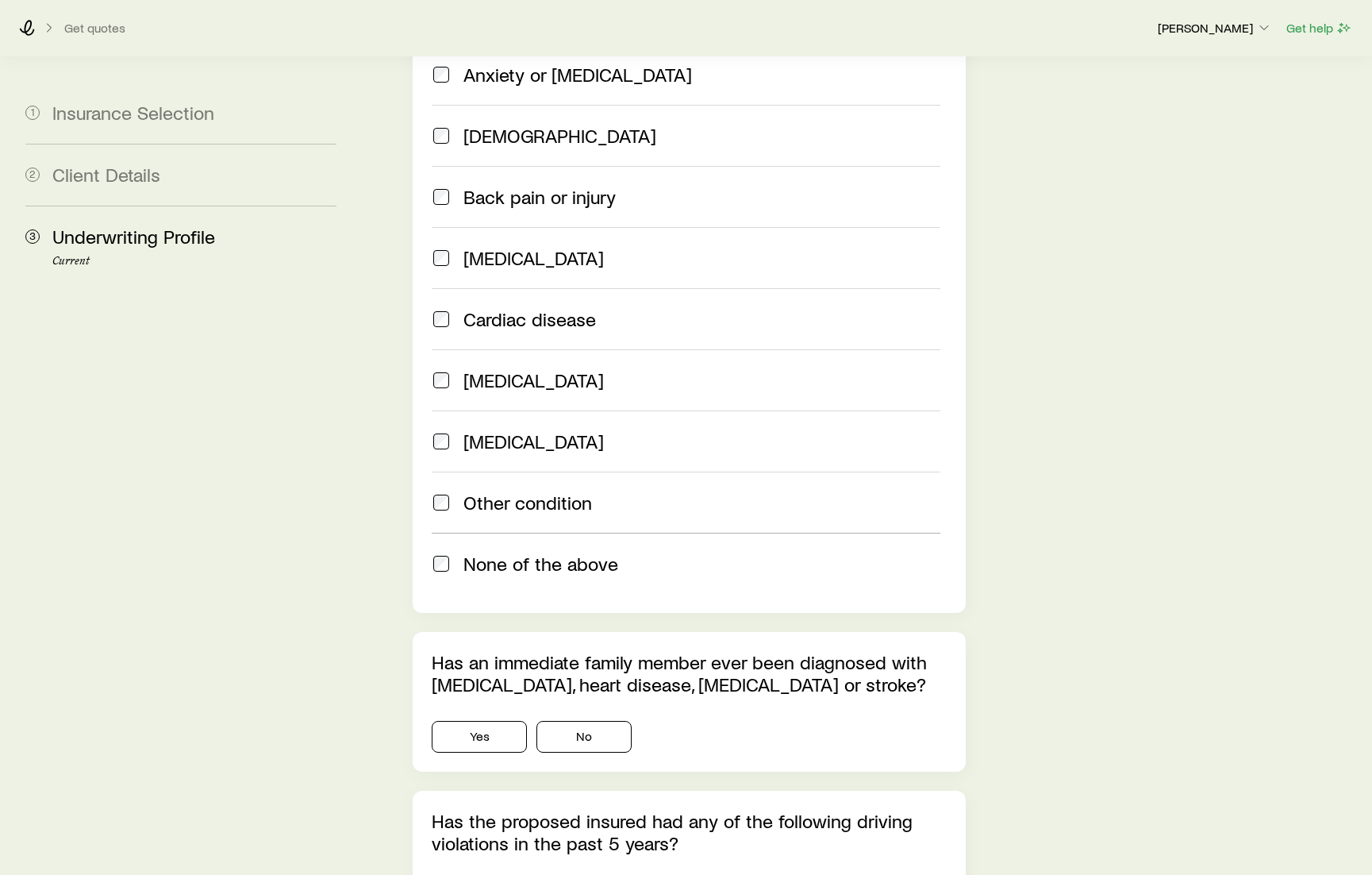
scroll to position [1508, 0]
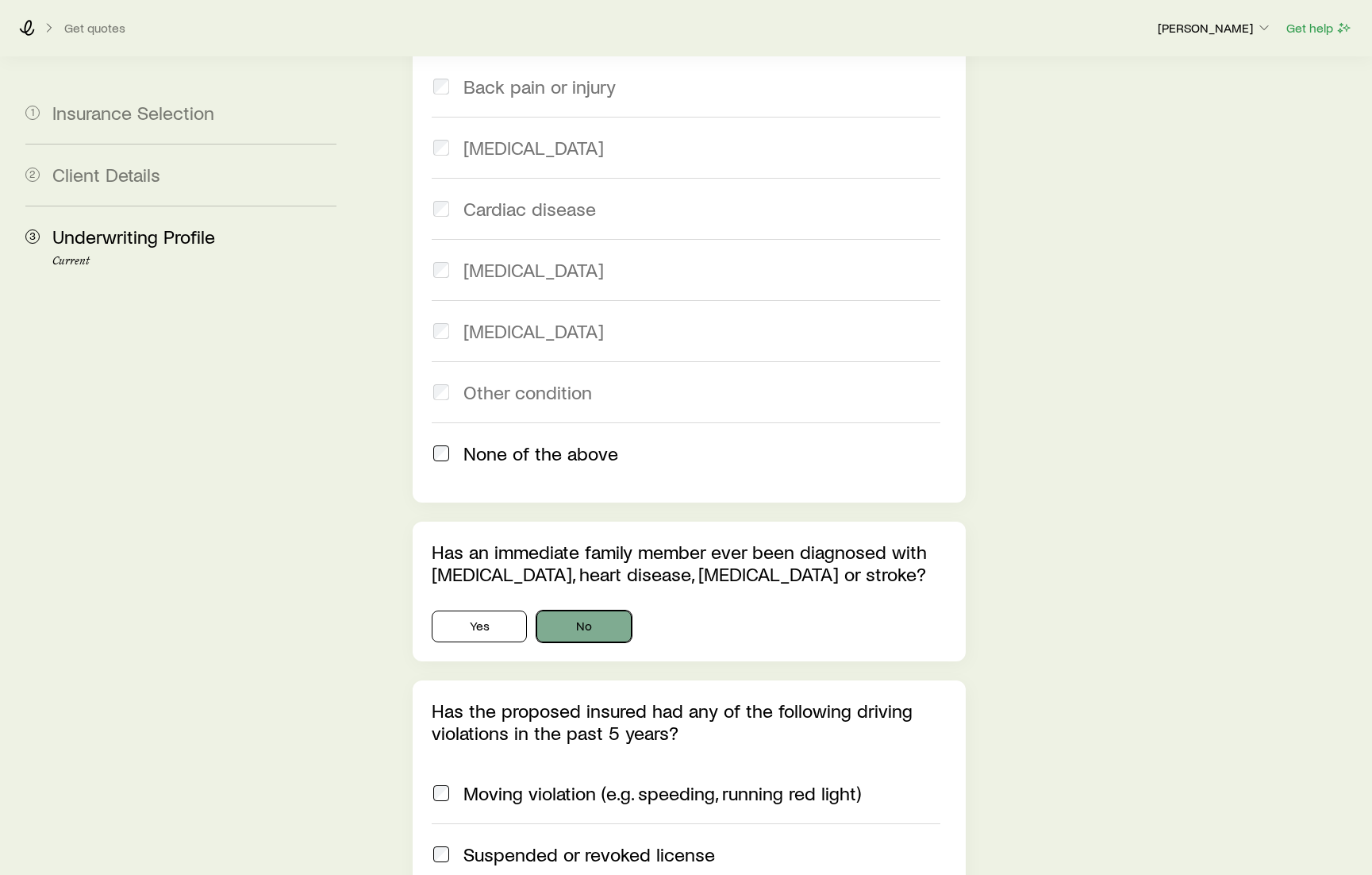
click at [588, 610] on button "No" at bounding box center [584, 625] width 96 height 32
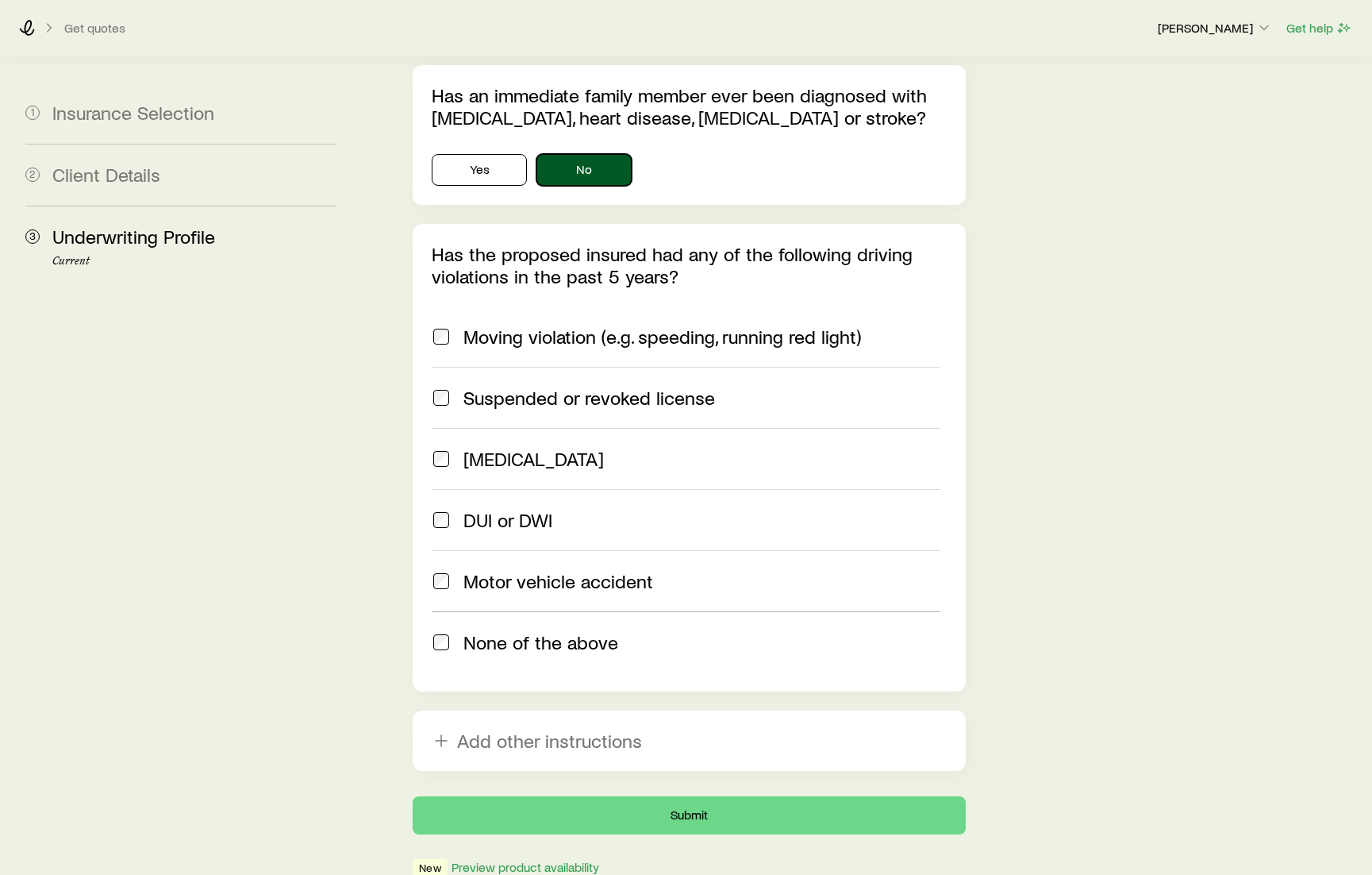
scroll to position [1969, 0]
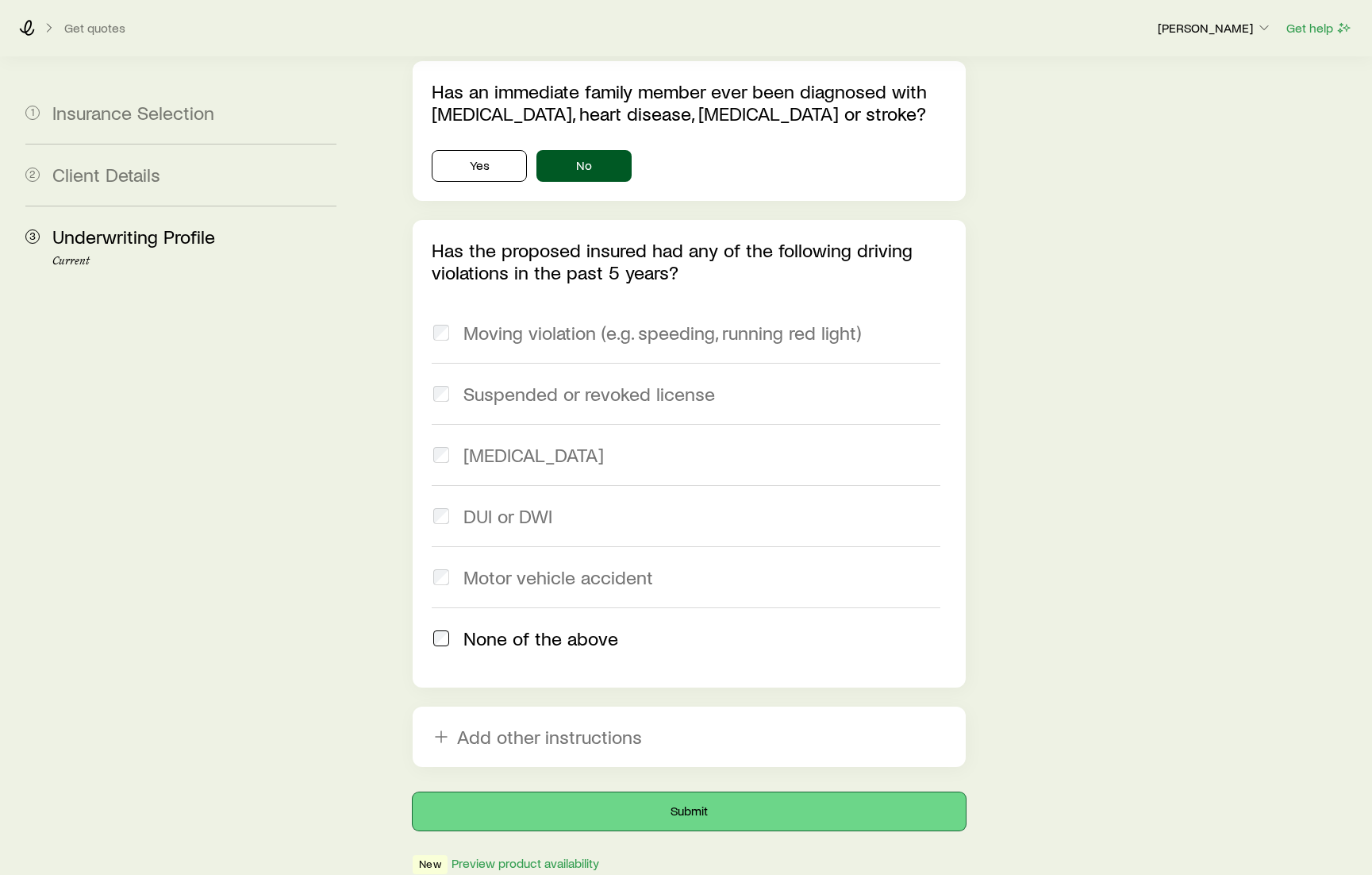
click at [692, 792] on button "Submit" at bounding box center [688, 811] width 552 height 38
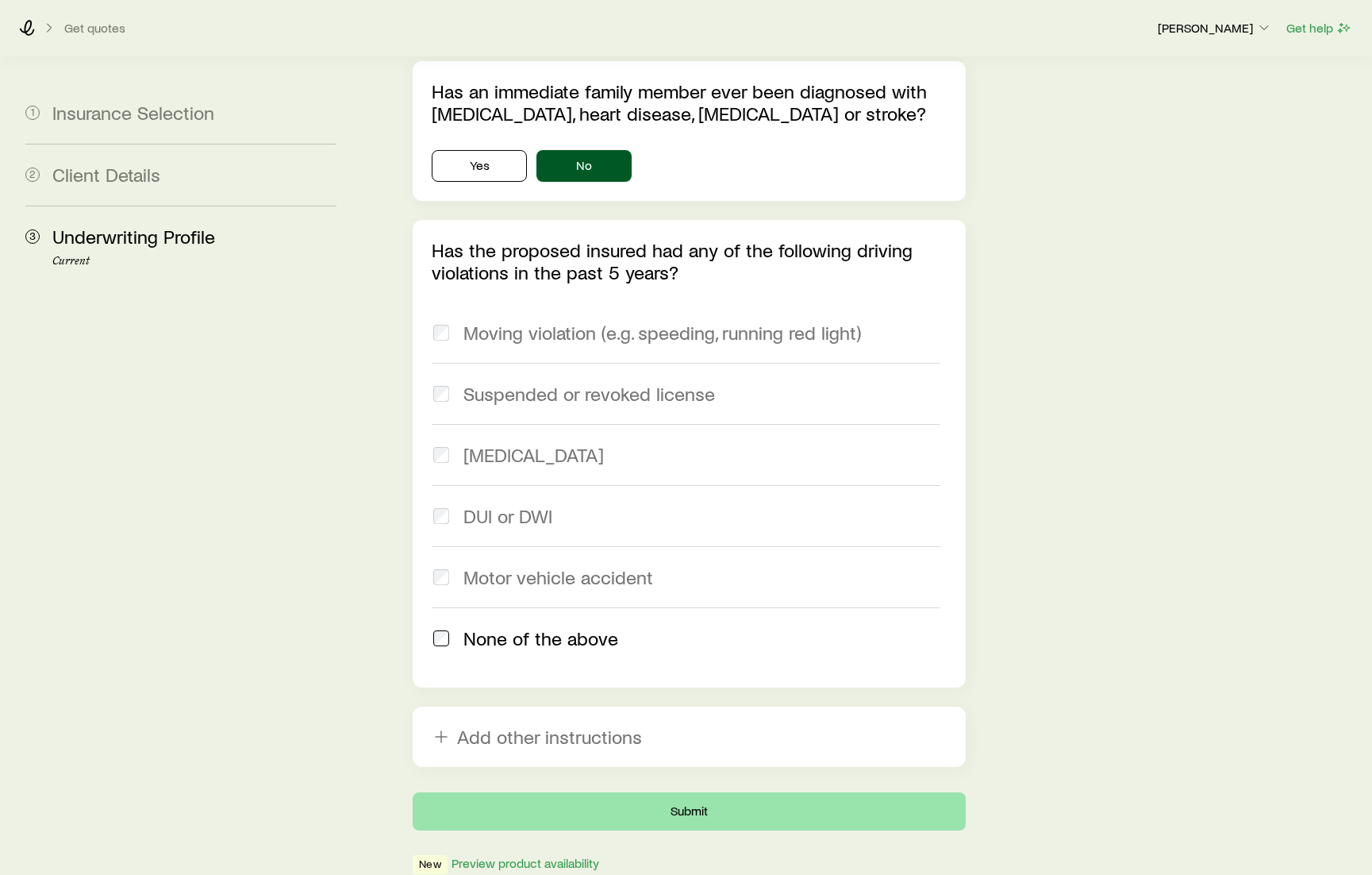
scroll to position [0, 0]
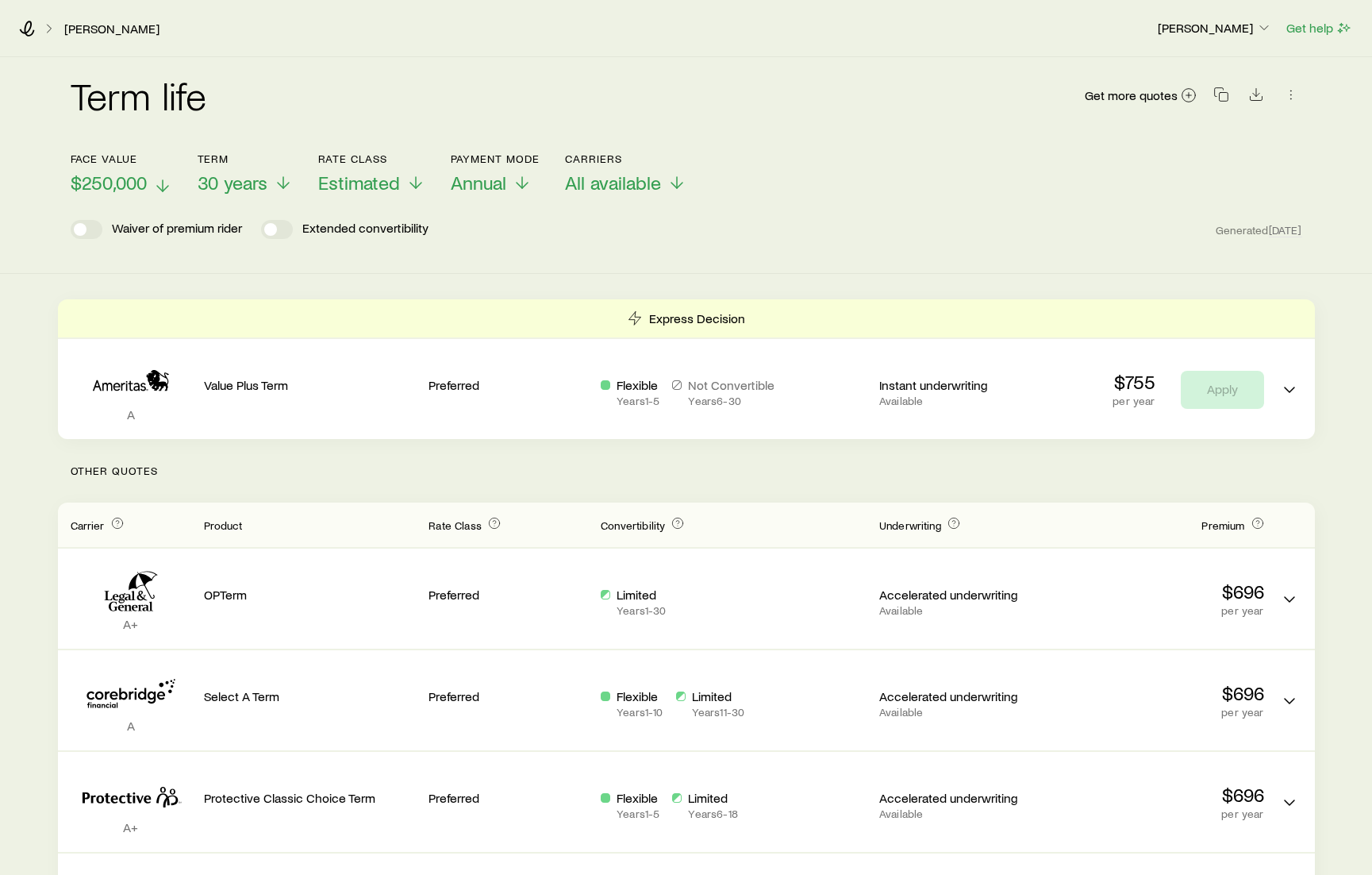
click at [147, 178] on p "$250,000" at bounding box center [121, 182] width 101 height 22
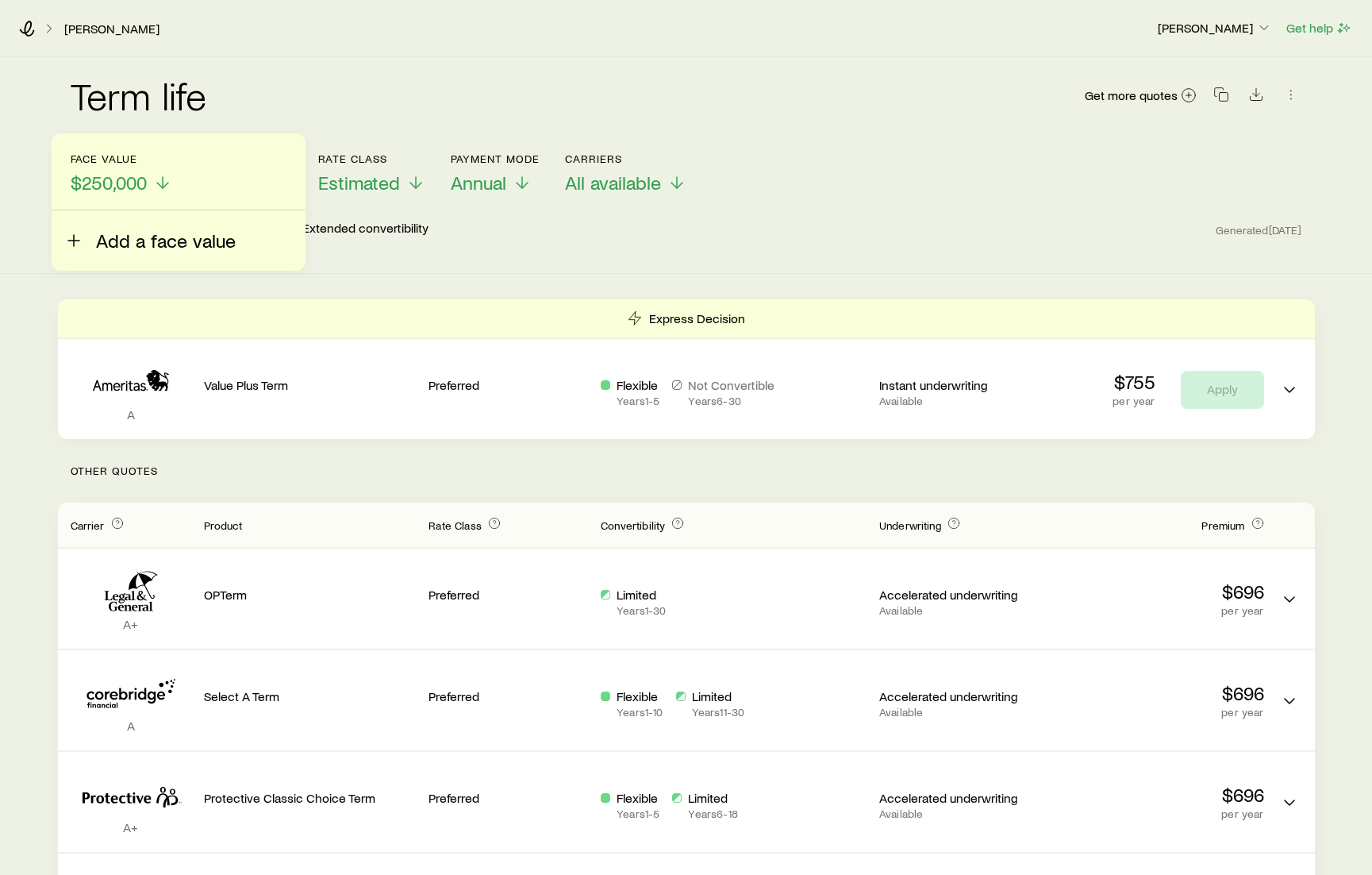
click at [117, 241] on span "Add a face value" at bounding box center [166, 240] width 139 height 22
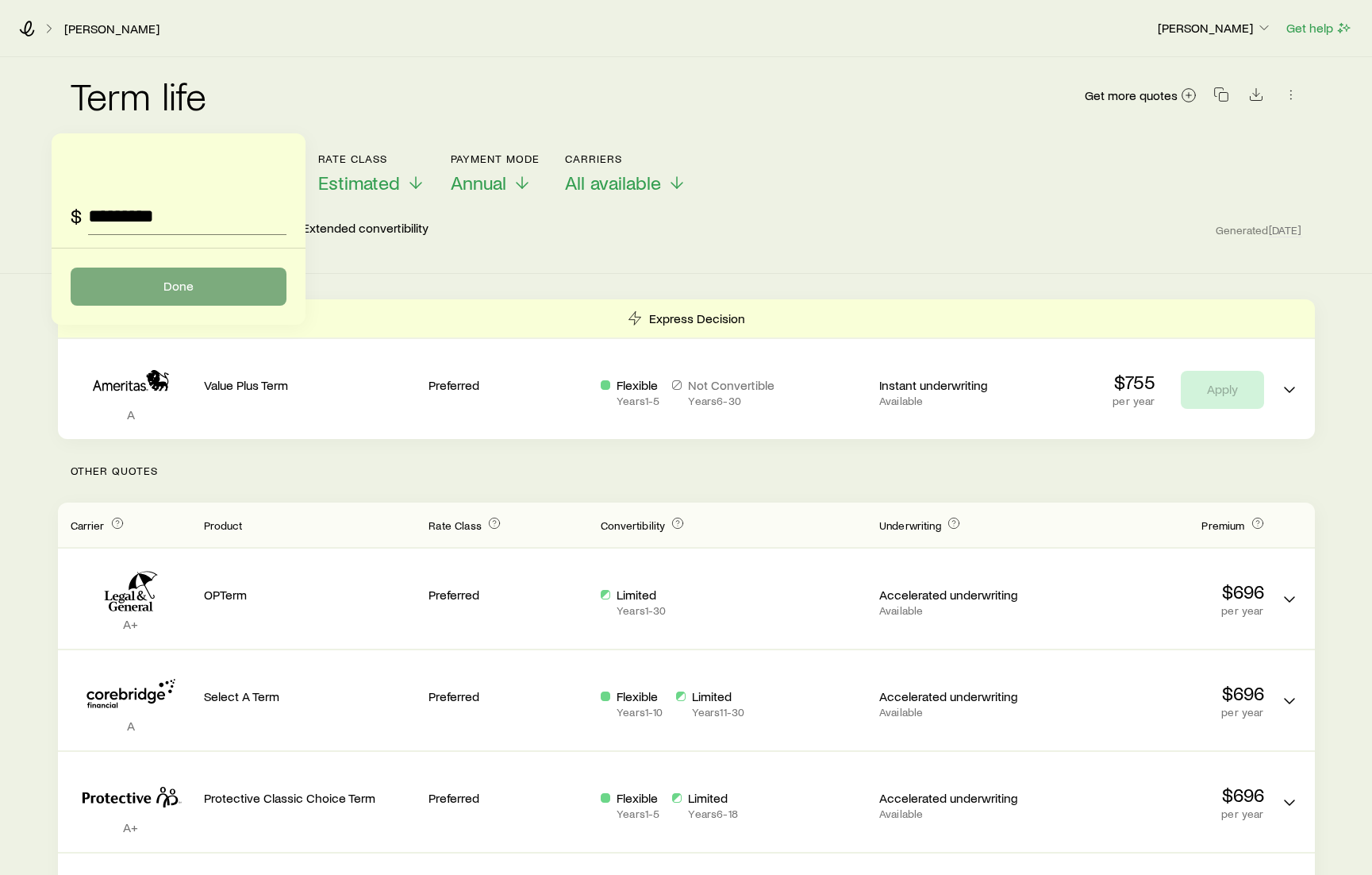
type input "*********"
click at [163, 286] on button "Done" at bounding box center [178, 286] width 215 height 38
